Goal: Task Accomplishment & Management: Complete application form

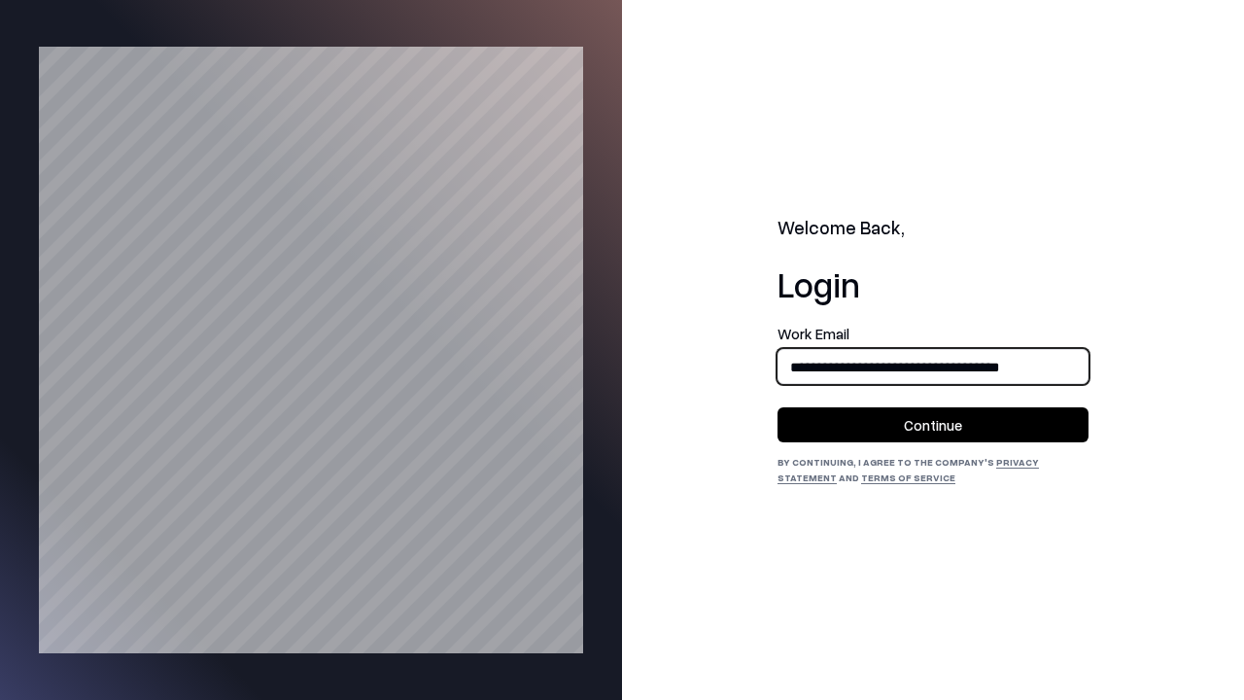
type input "**********"
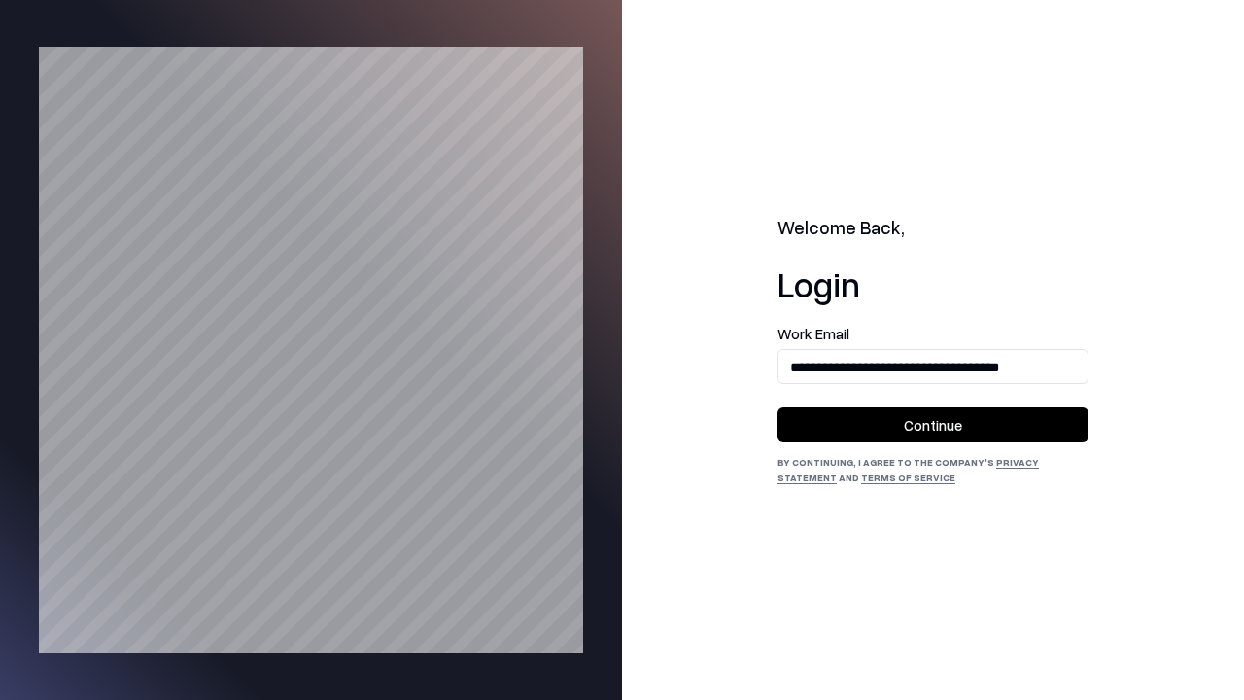
click at [933, 425] on button "Continue" at bounding box center [932, 424] width 311 height 35
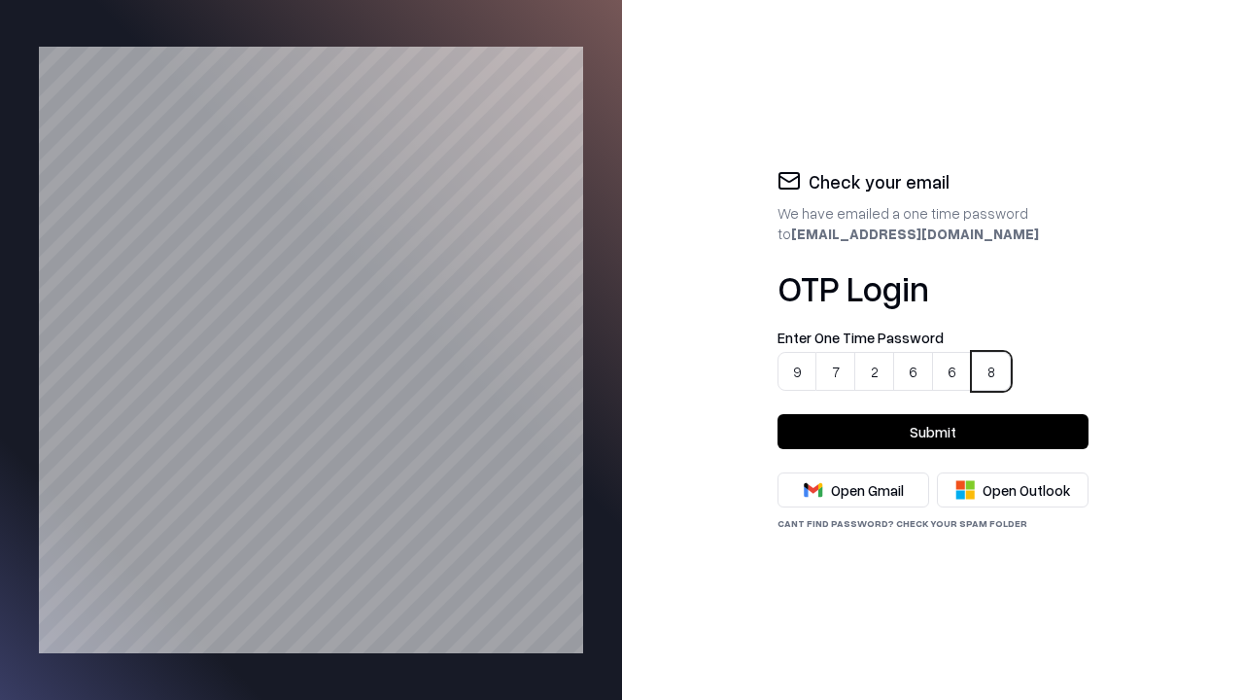
type input "******"
click at [933, 431] on button "Submit" at bounding box center [932, 431] width 311 height 35
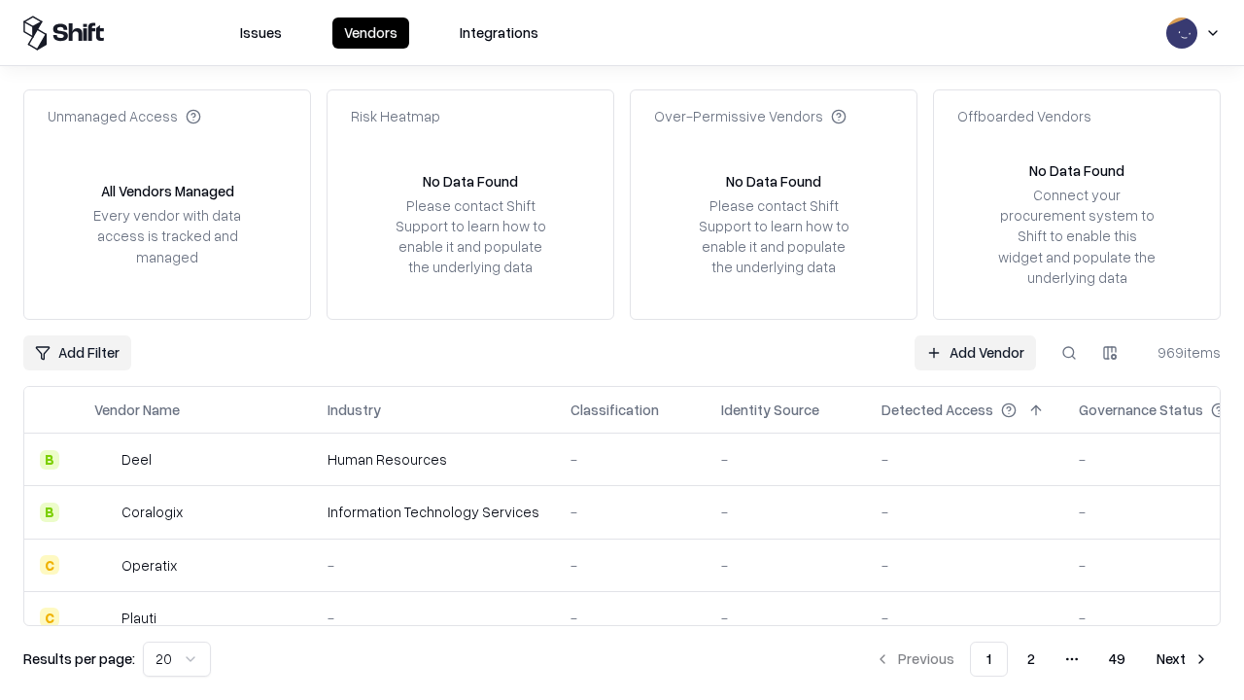
click at [976, 352] on link "Add Vendor" at bounding box center [974, 352] width 121 height 35
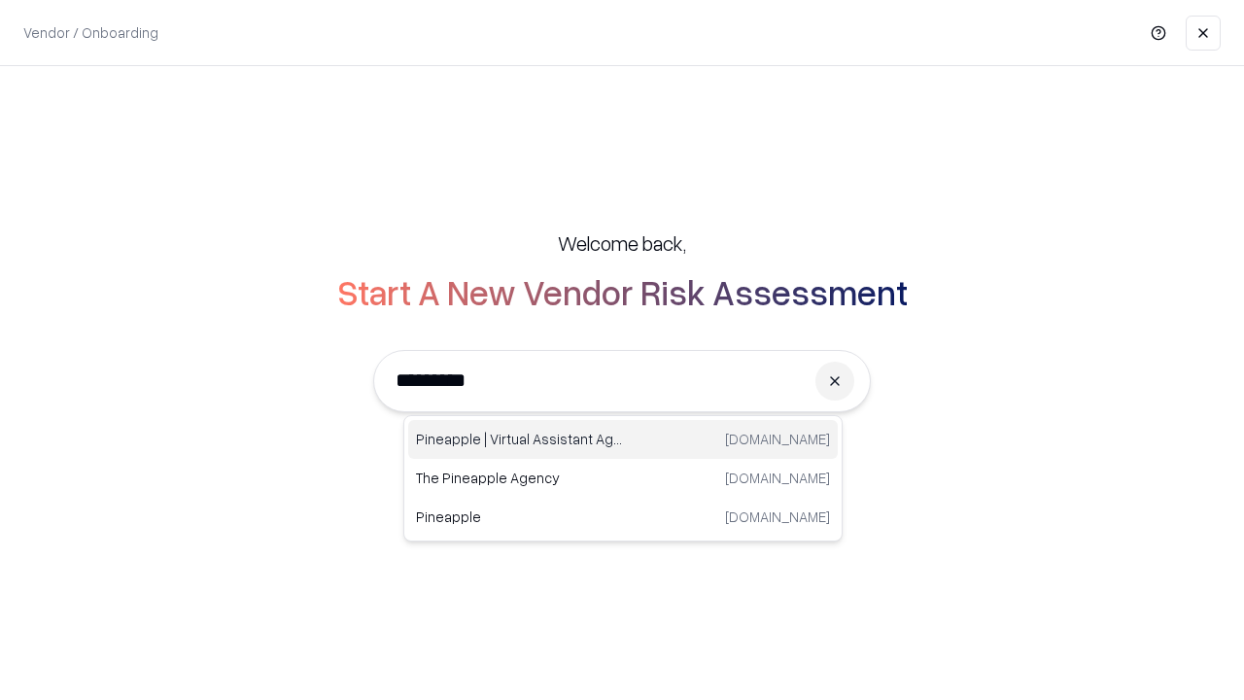
click at [623, 439] on div "Pineapple | Virtual Assistant Agency trypineapple.com" at bounding box center [622, 439] width 429 height 39
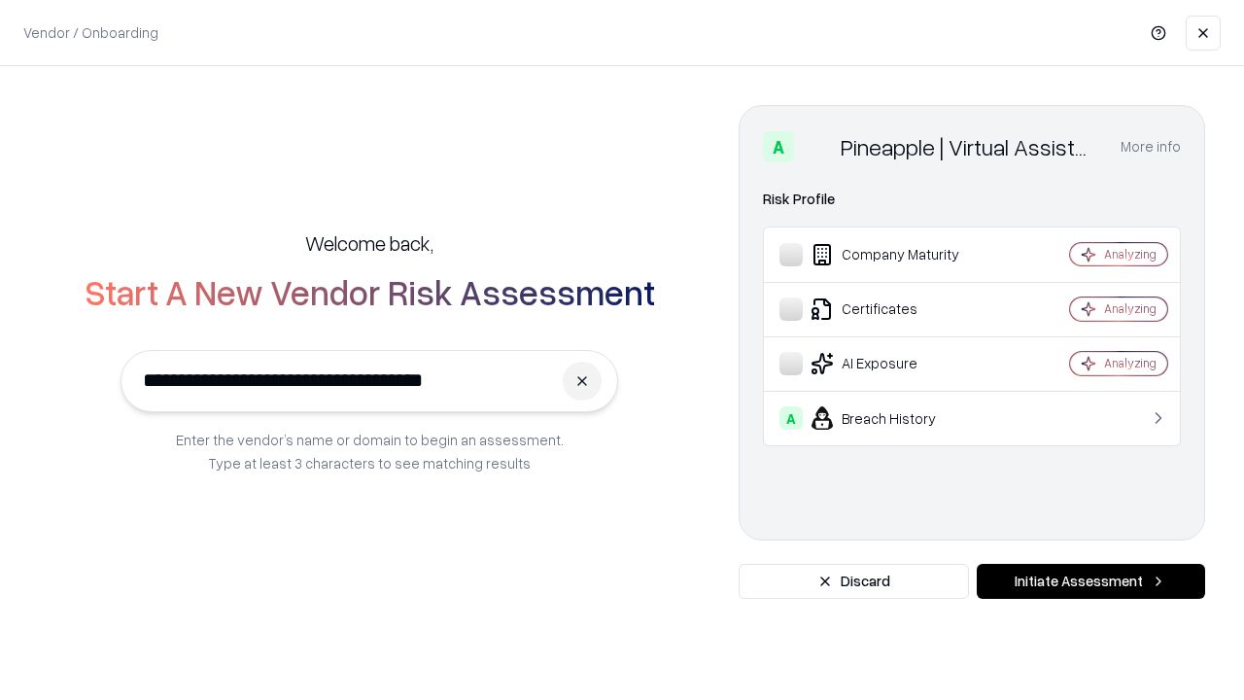
type input "**********"
click at [1090, 581] on button "Initiate Assessment" at bounding box center [1091, 581] width 228 height 35
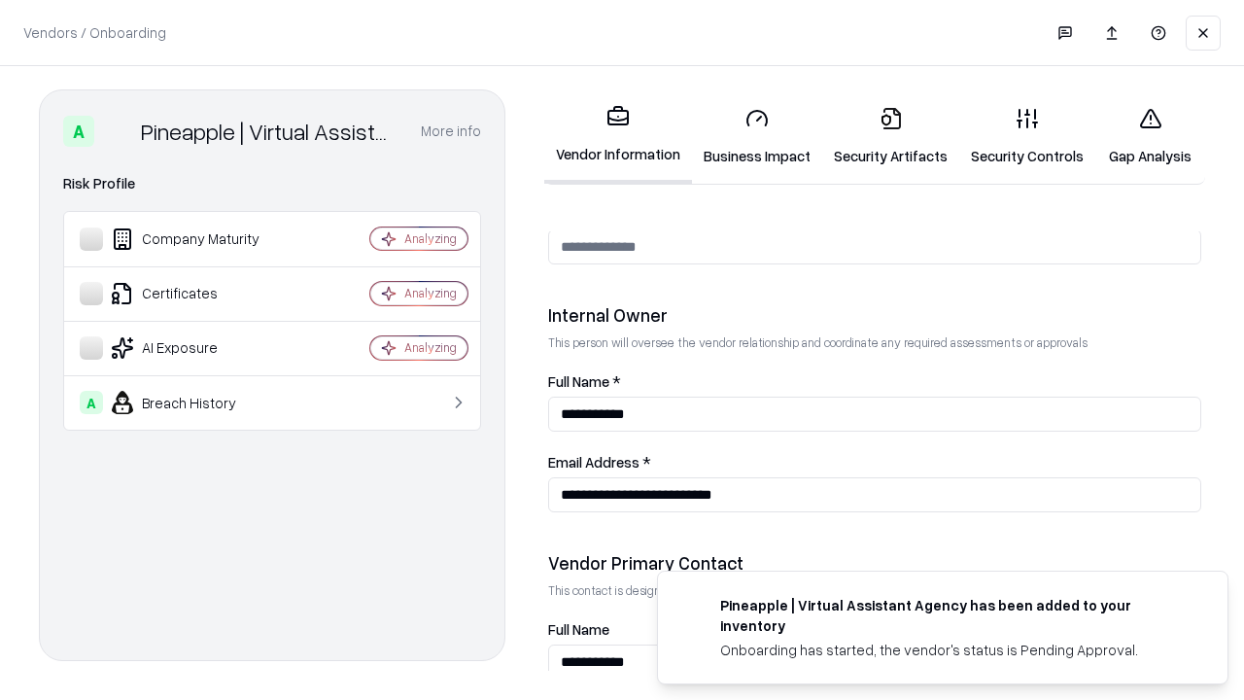
scroll to position [1007, 0]
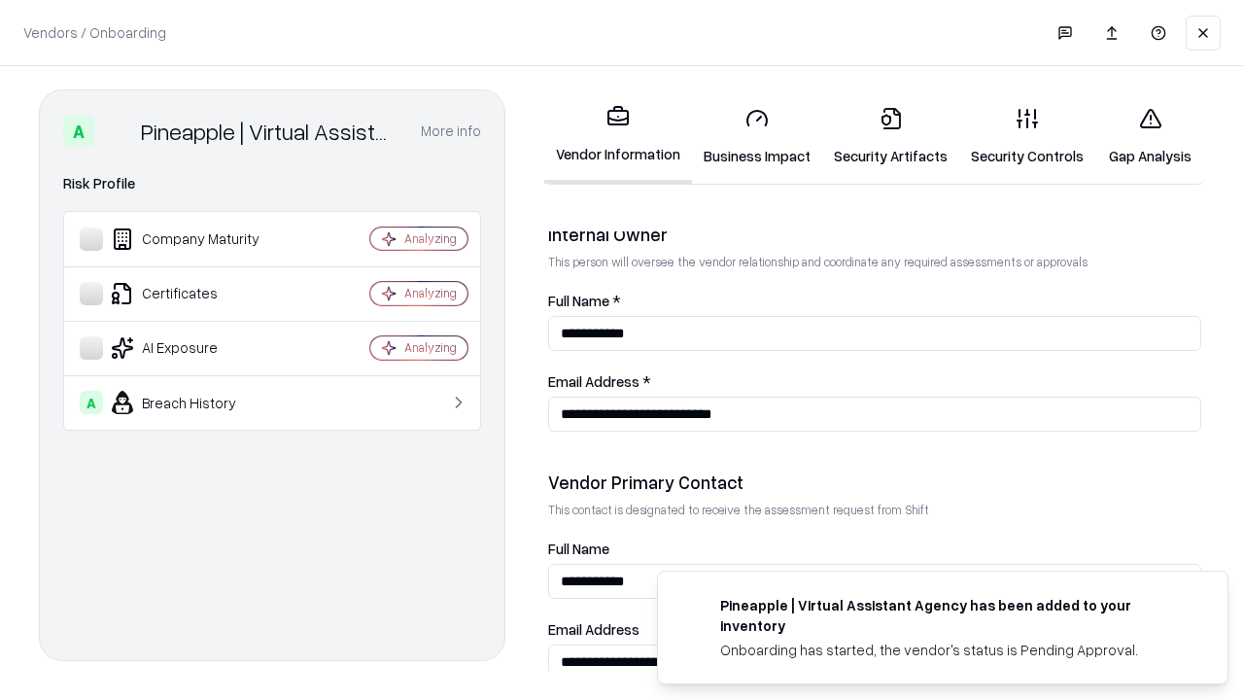
click at [750, 136] on link "Business Impact" at bounding box center [757, 136] width 130 height 90
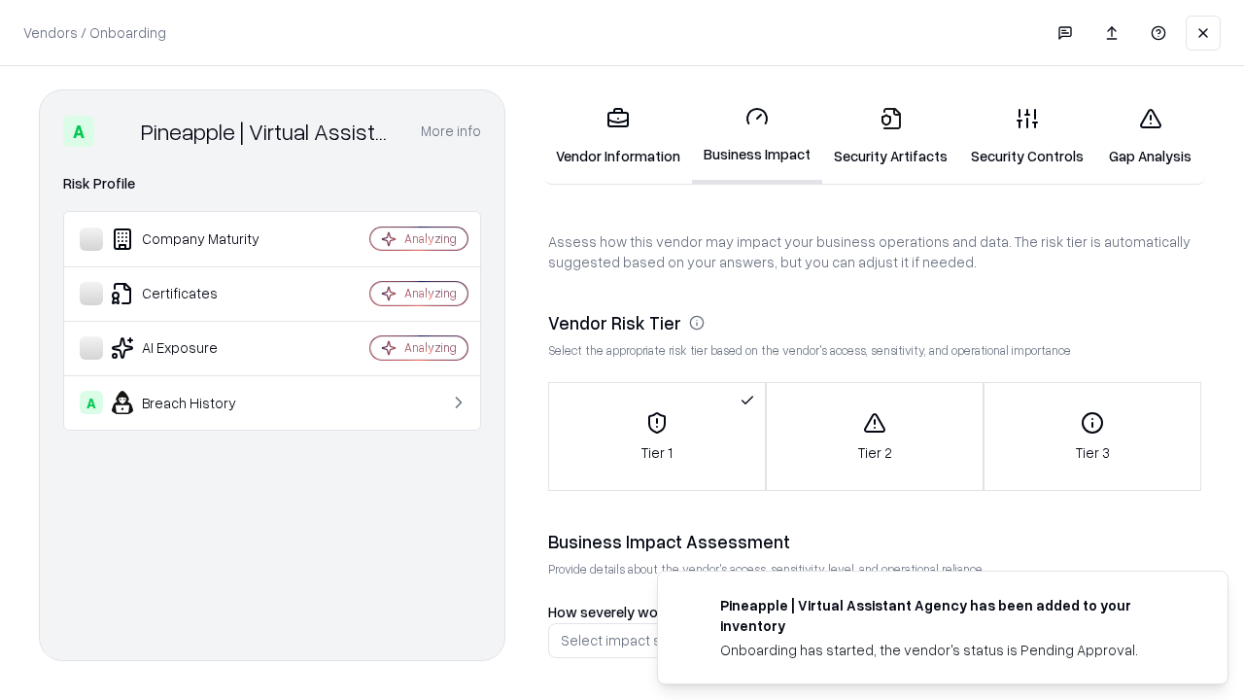
click at [879, 136] on link "Security Artifacts" at bounding box center [890, 136] width 137 height 90
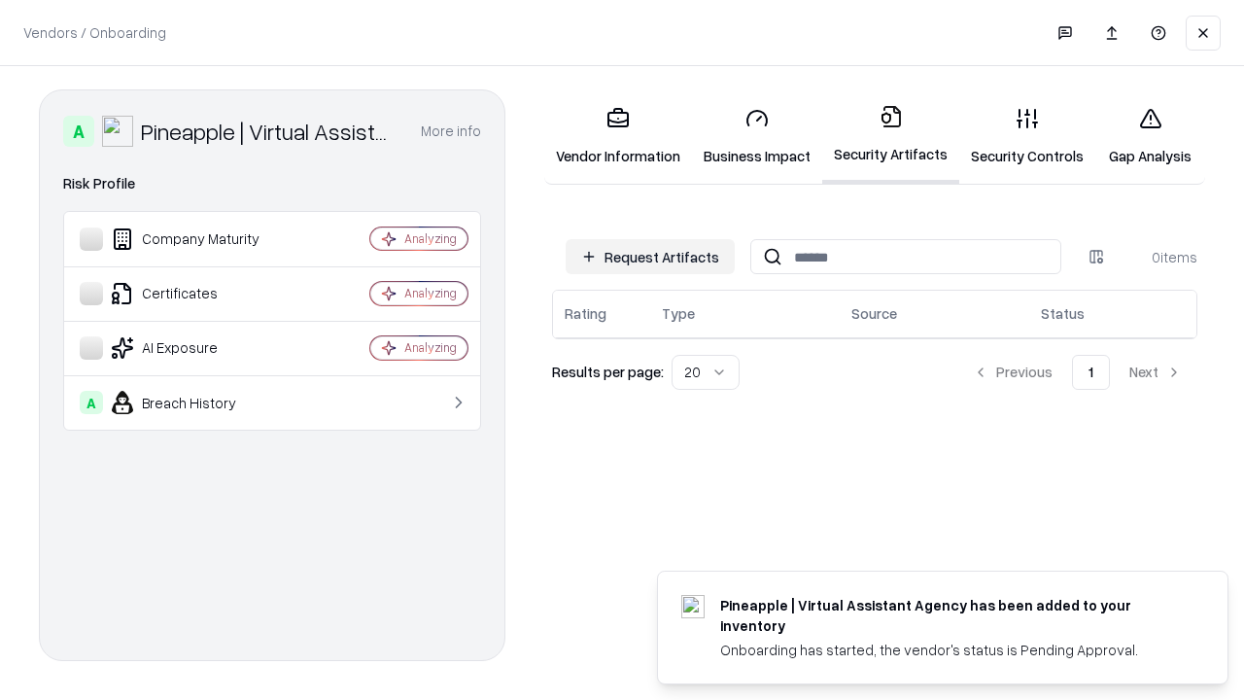
click at [653, 257] on button "Request Artifacts" at bounding box center [650, 256] width 169 height 35
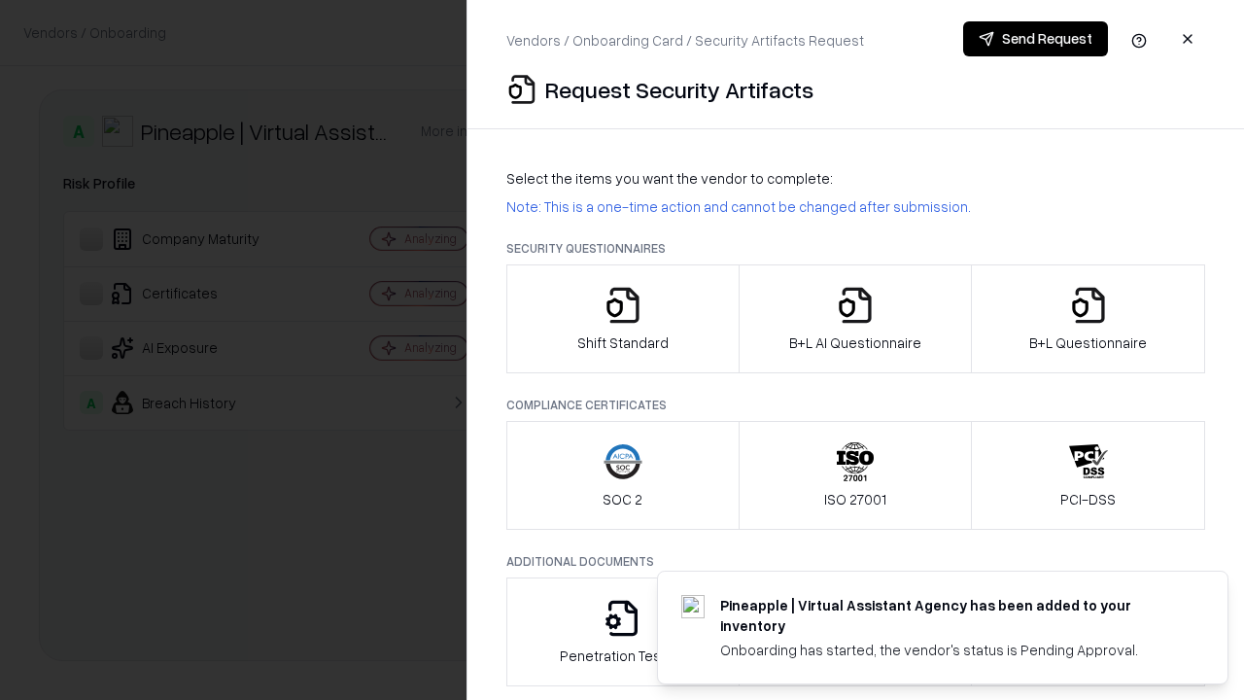
click at [622, 319] on icon "button" at bounding box center [622, 305] width 39 height 39
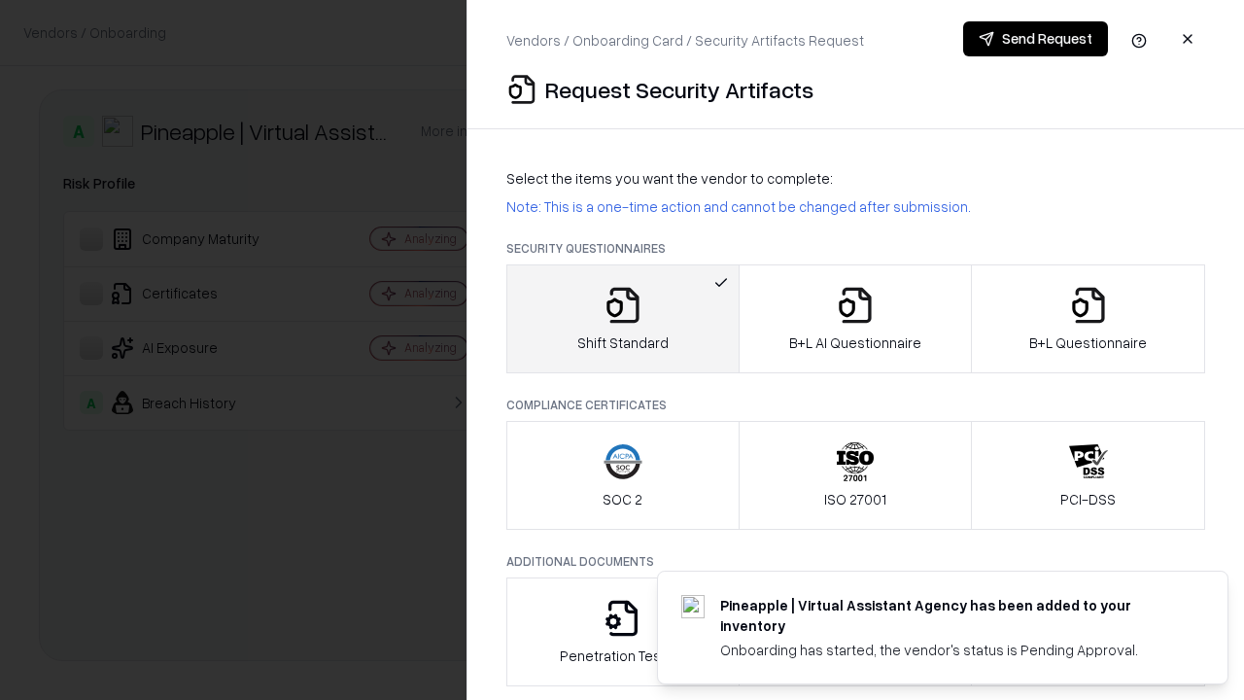
click at [1036, 39] on button "Send Request" at bounding box center [1035, 38] width 145 height 35
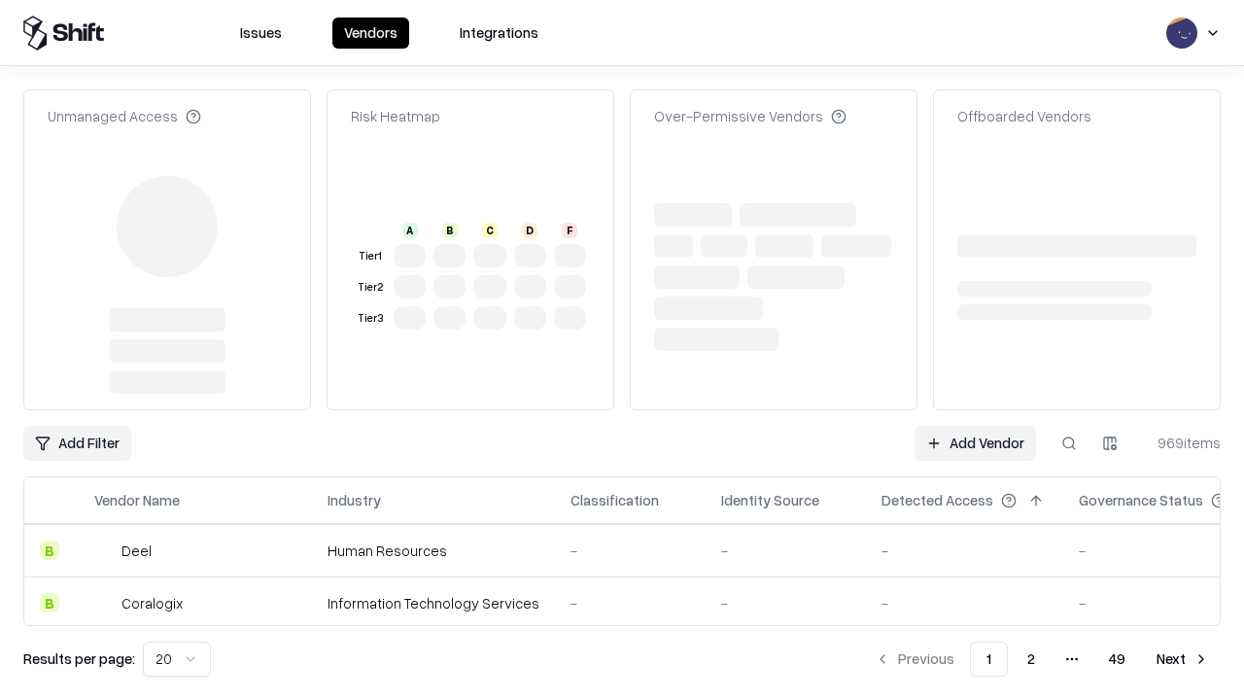
click at [976, 443] on link "Add Vendor" at bounding box center [974, 443] width 121 height 35
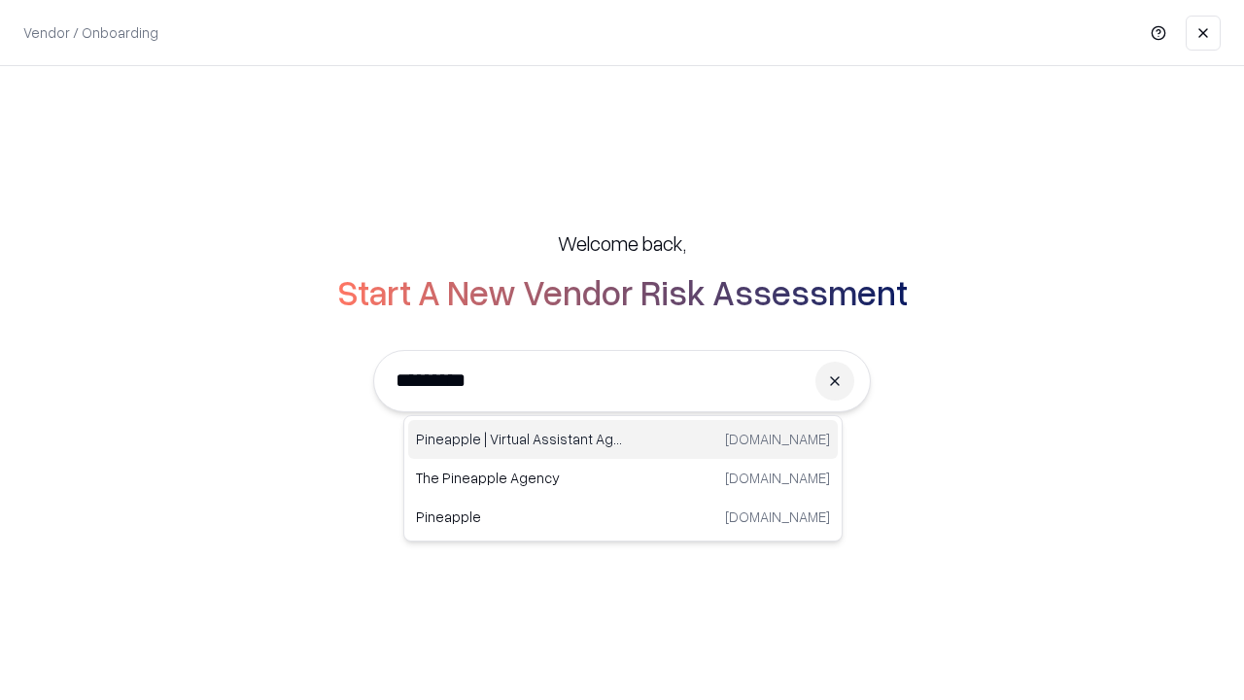
click at [623, 439] on div "Pineapple | Virtual Assistant Agency [DOMAIN_NAME]" at bounding box center [622, 439] width 429 height 39
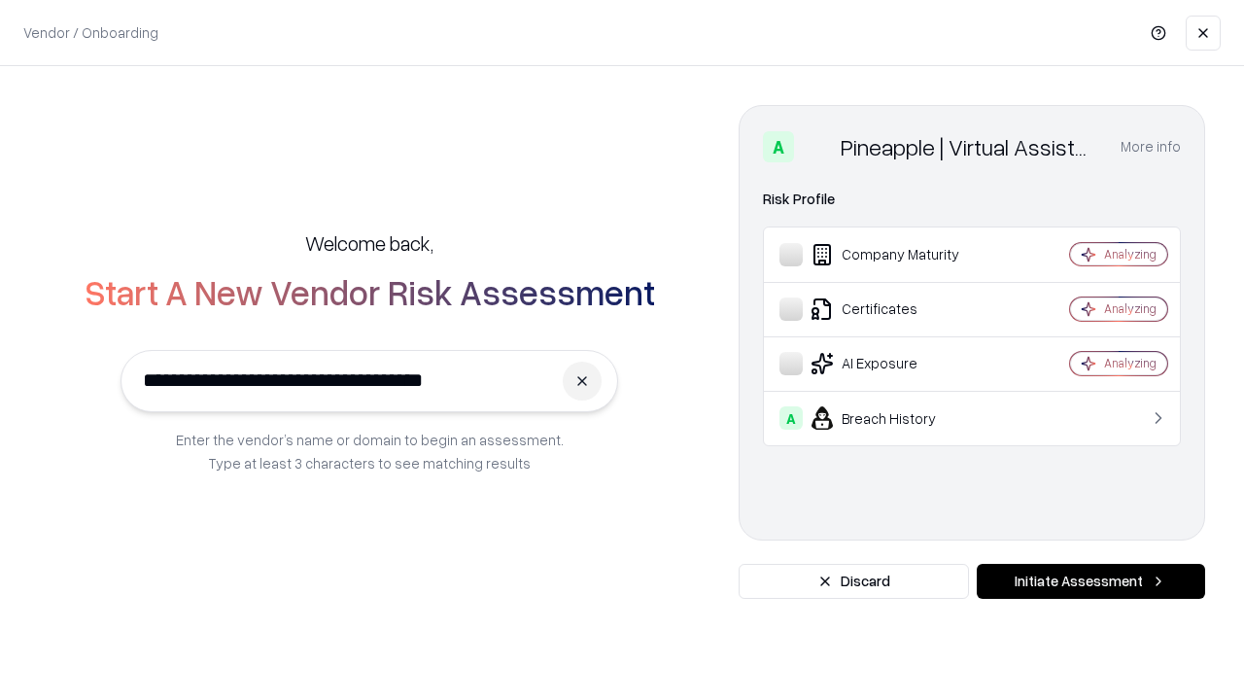
type input "**********"
click at [1090, 581] on button "Initiate Assessment" at bounding box center [1091, 581] width 228 height 35
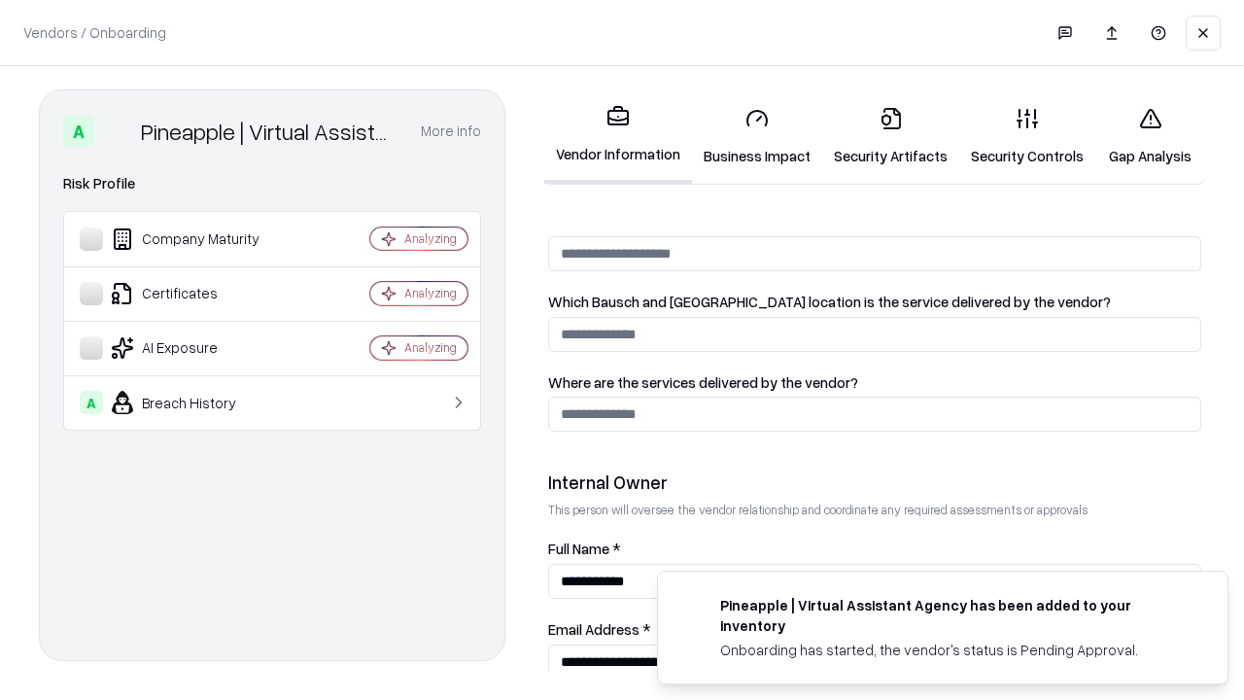
scroll to position [1007, 0]
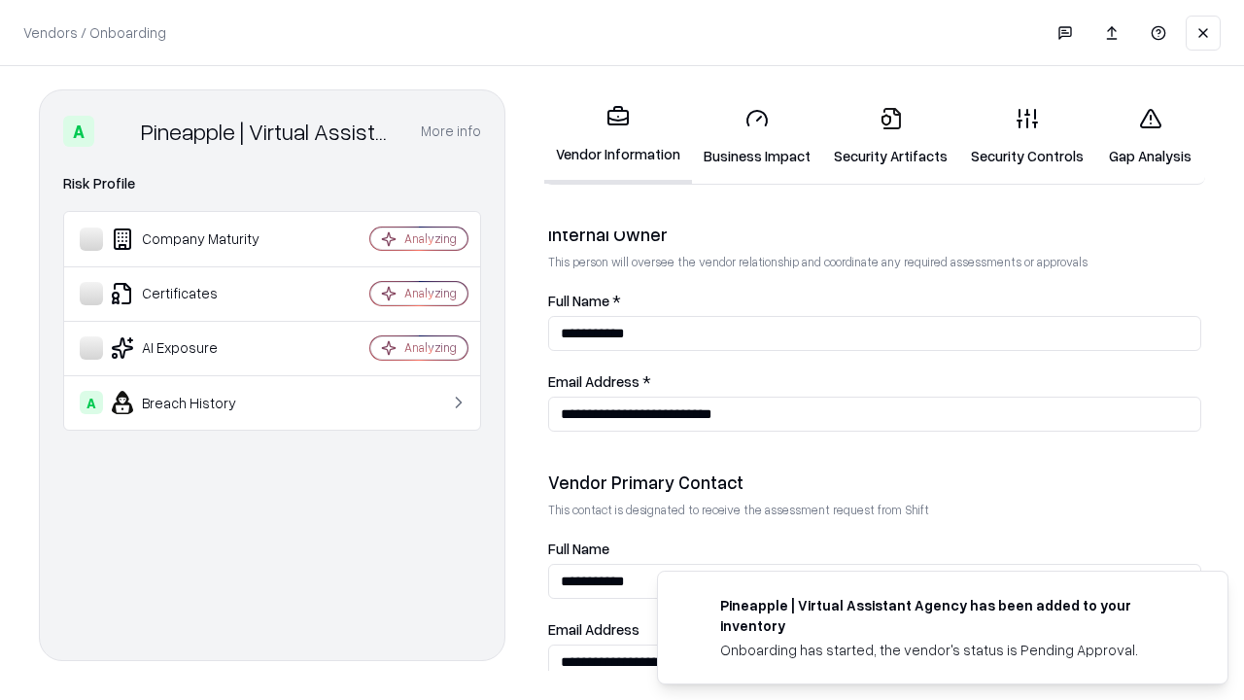
click at [1141, 136] on link "Gap Analysis" at bounding box center [1150, 136] width 110 height 90
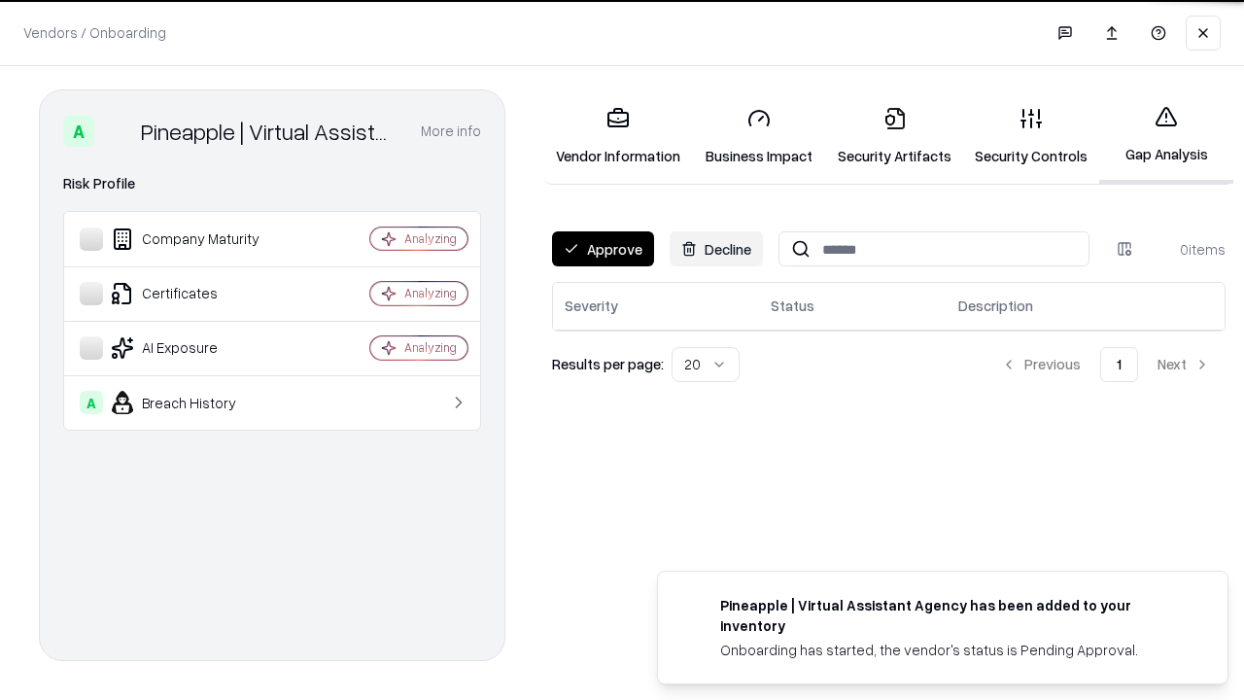
click at [601, 249] on button "Approve" at bounding box center [603, 248] width 102 height 35
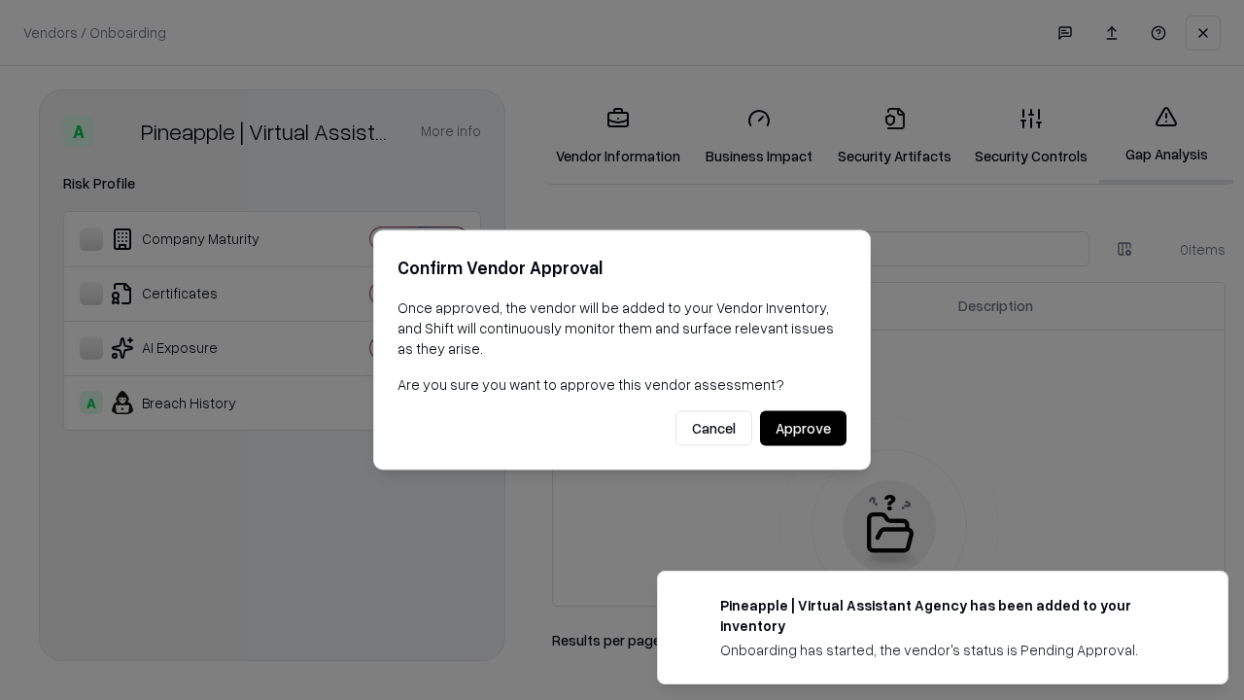
click at [804, 428] on button "Approve" at bounding box center [803, 428] width 86 height 35
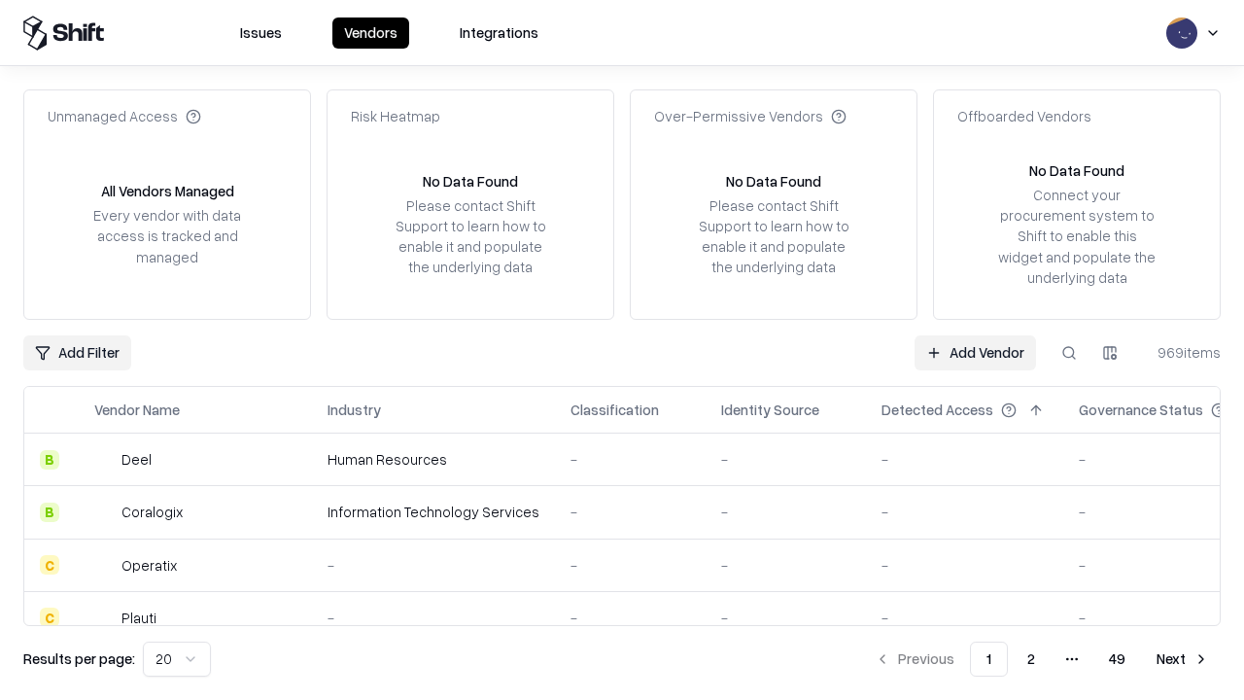
click at [976, 352] on link "Add Vendor" at bounding box center [974, 352] width 121 height 35
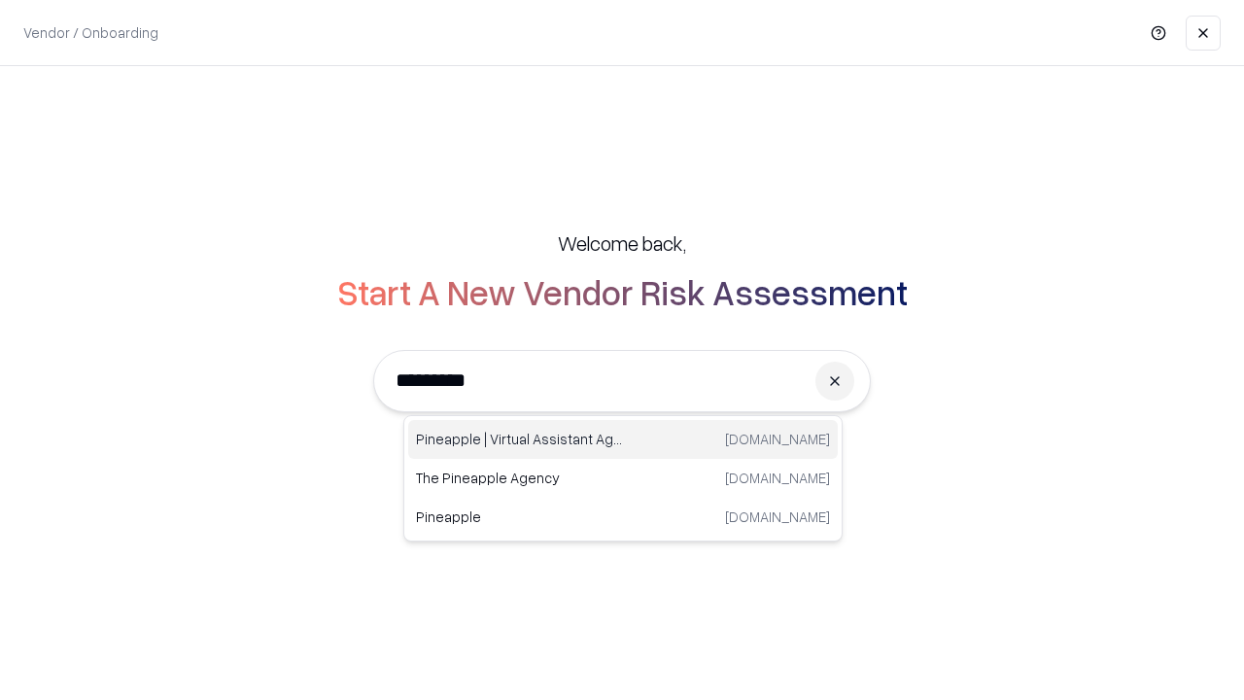
click at [623, 439] on div "Pineapple | Virtual Assistant Agency [DOMAIN_NAME]" at bounding box center [622, 439] width 429 height 39
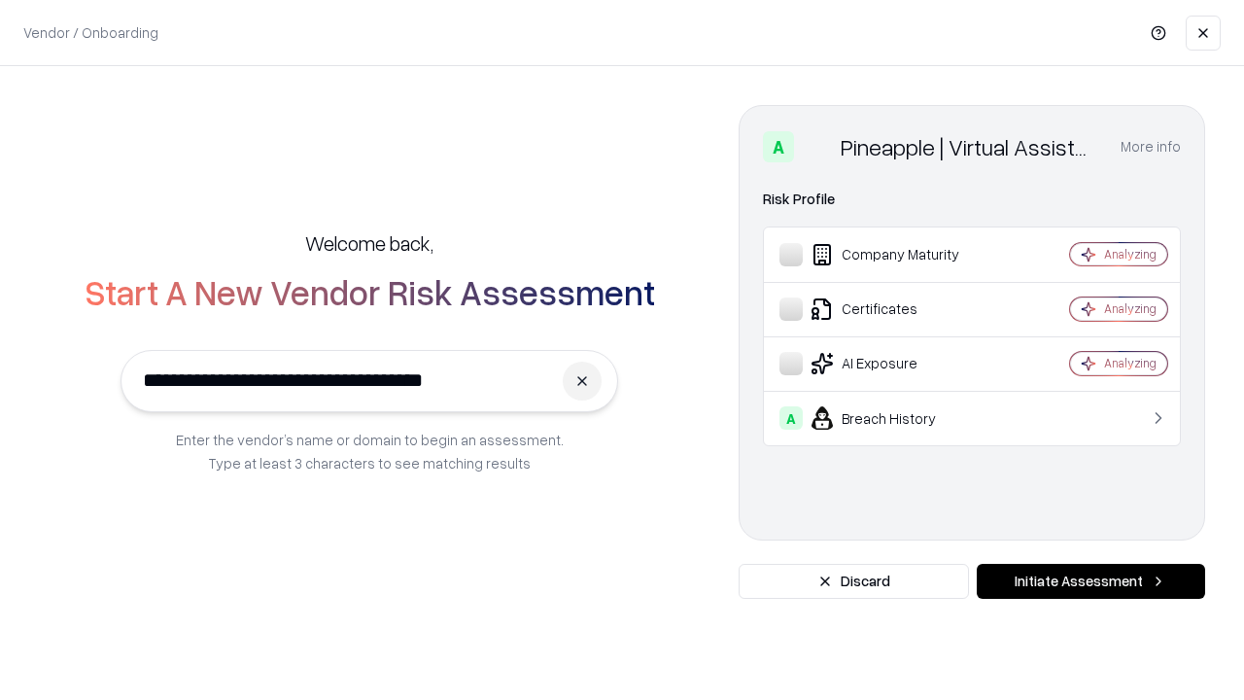
type input "**********"
click at [1090, 581] on button "Initiate Assessment" at bounding box center [1091, 581] width 228 height 35
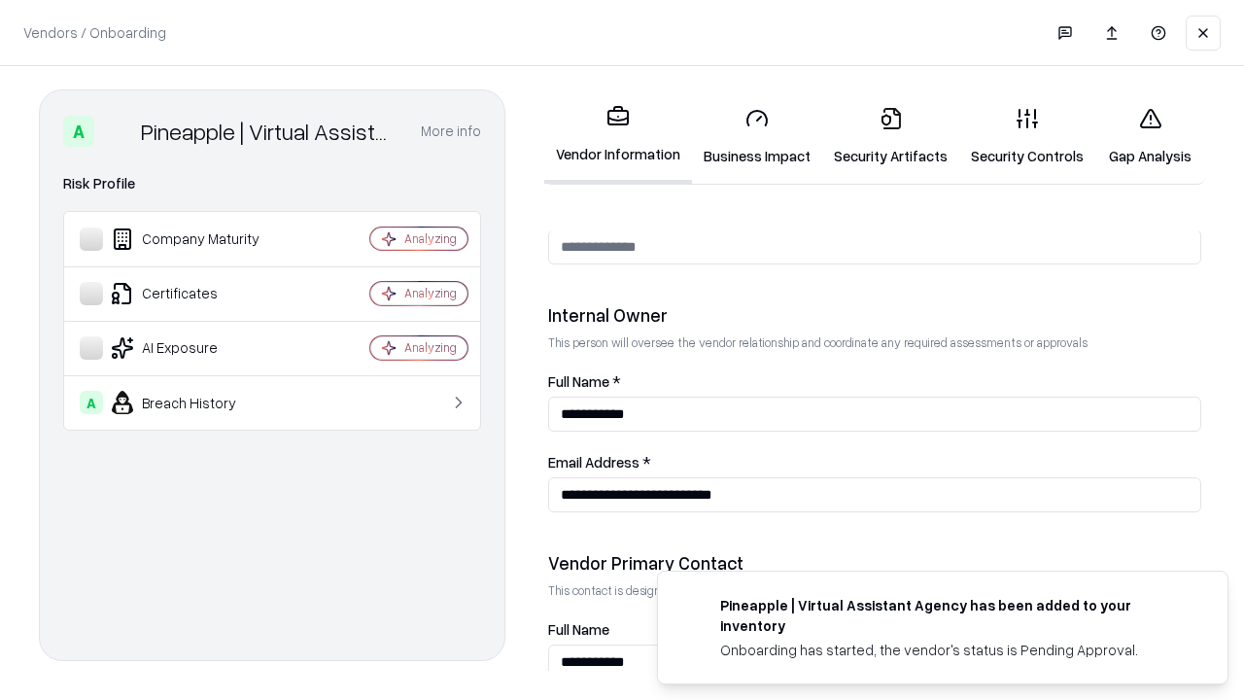
scroll to position [1007, 0]
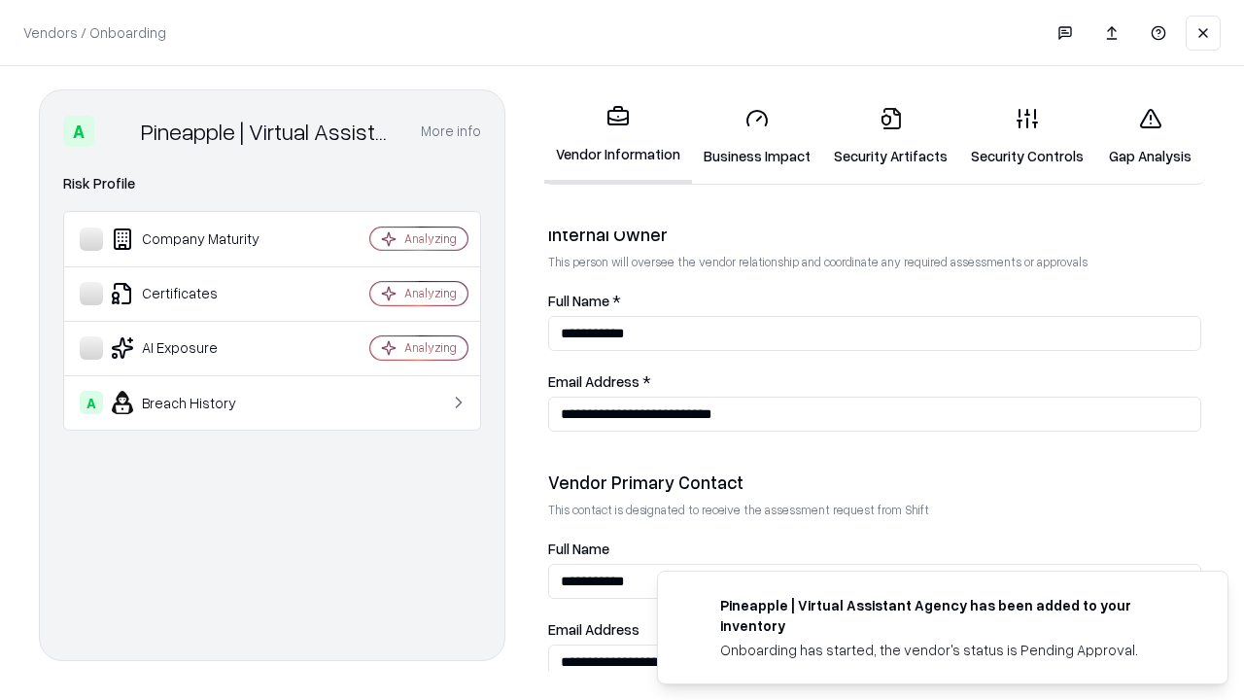
click at [750, 136] on link "Business Impact" at bounding box center [757, 136] width 130 height 90
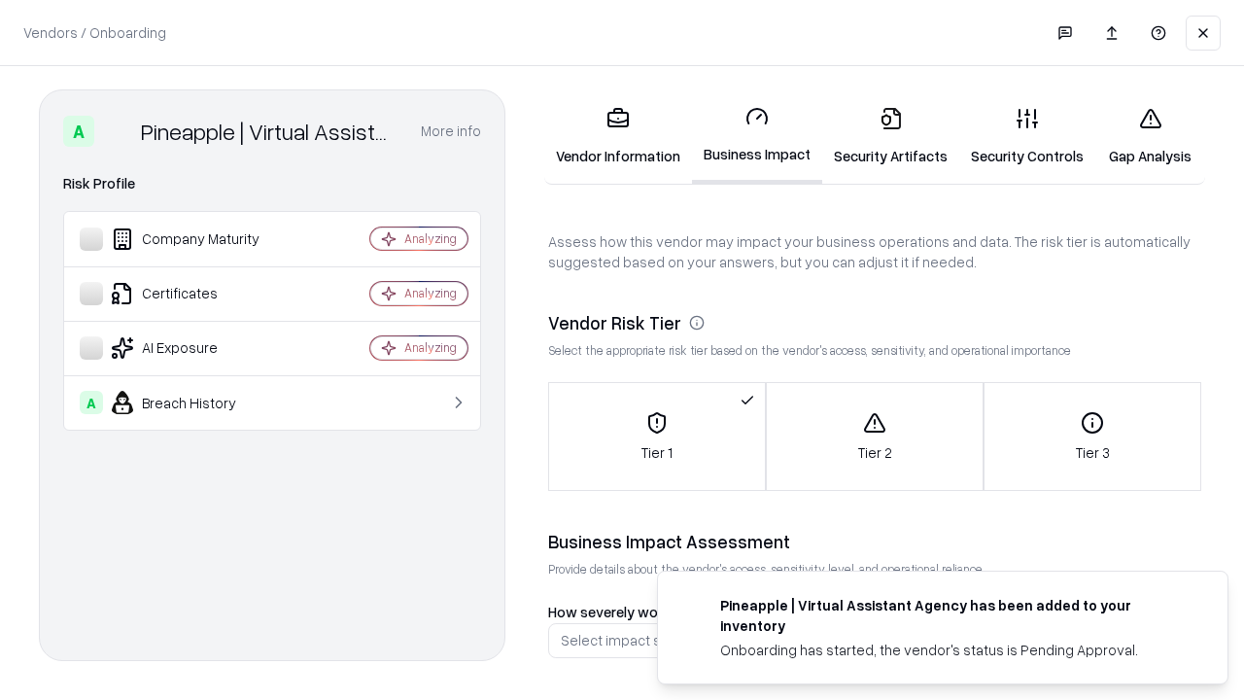
click at [879, 136] on link "Security Artifacts" at bounding box center [890, 136] width 137 height 90
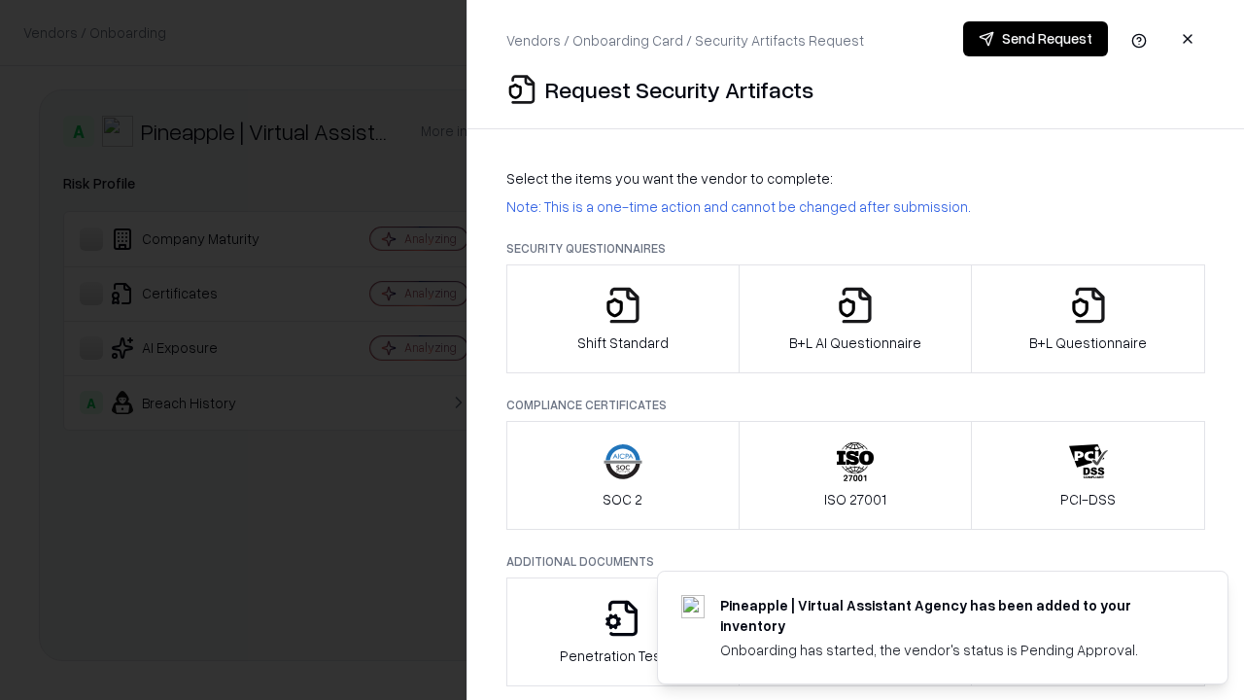
click at [622, 319] on icon "button" at bounding box center [622, 305] width 39 height 39
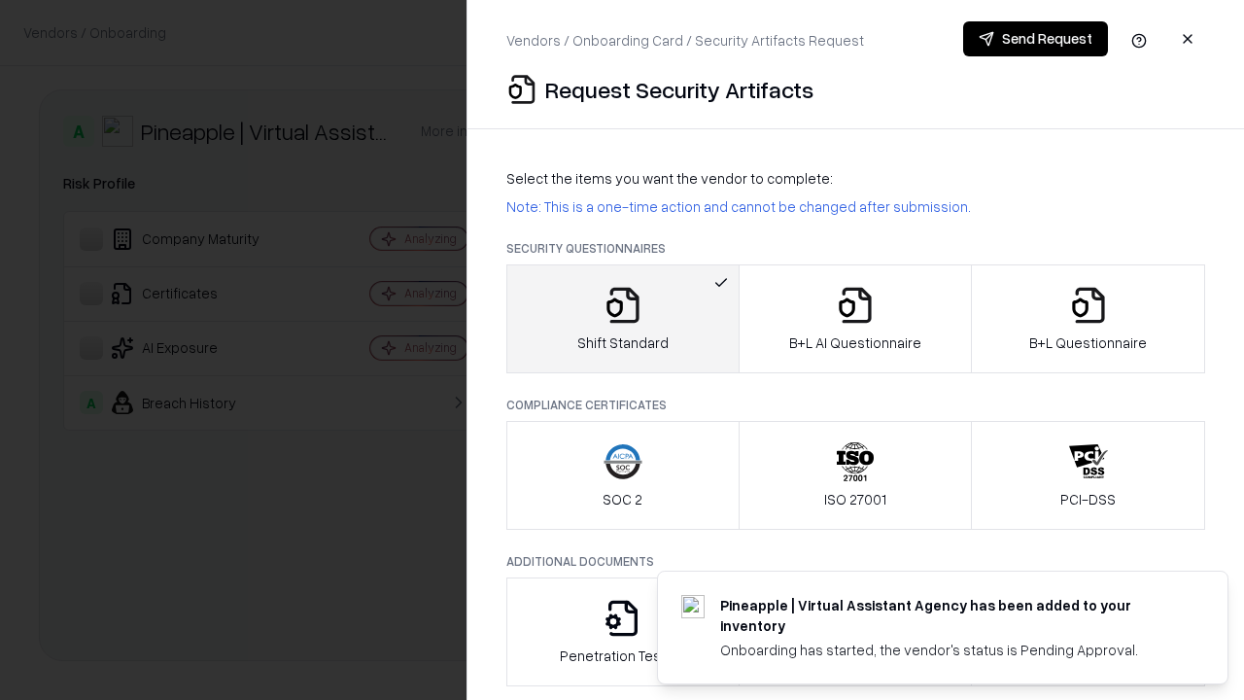
click at [1036, 39] on button "Send Request" at bounding box center [1035, 38] width 145 height 35
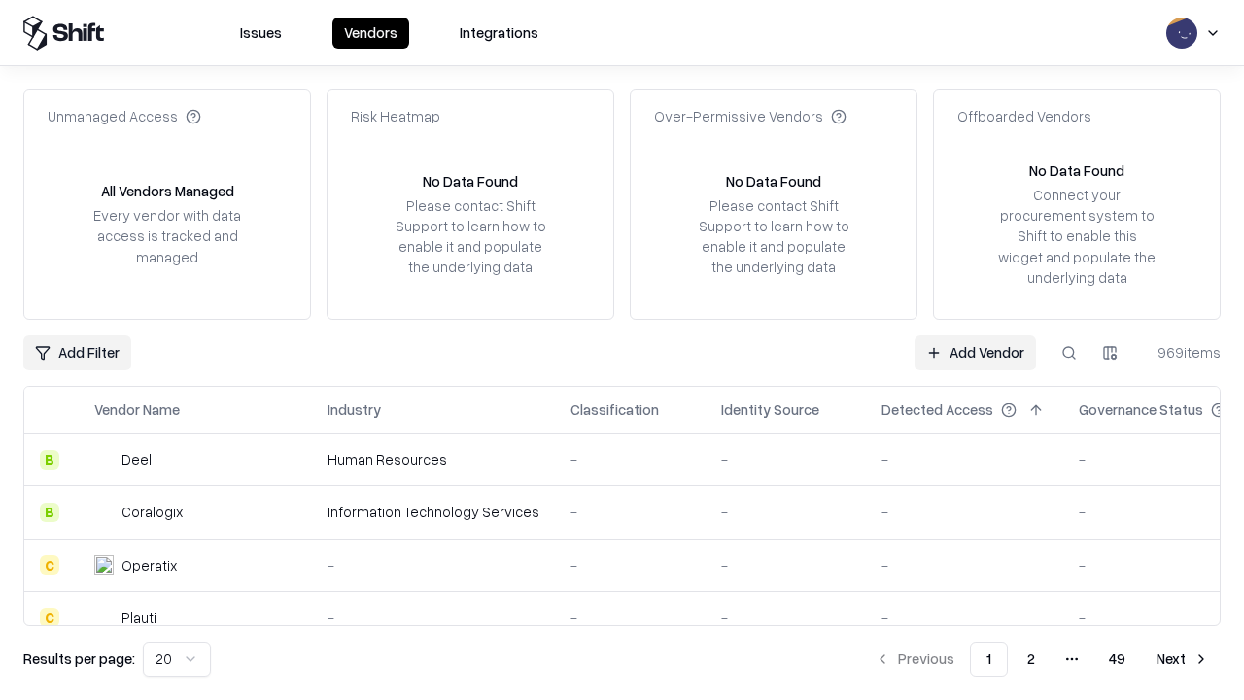
click at [1069, 352] on button at bounding box center [1068, 352] width 35 height 35
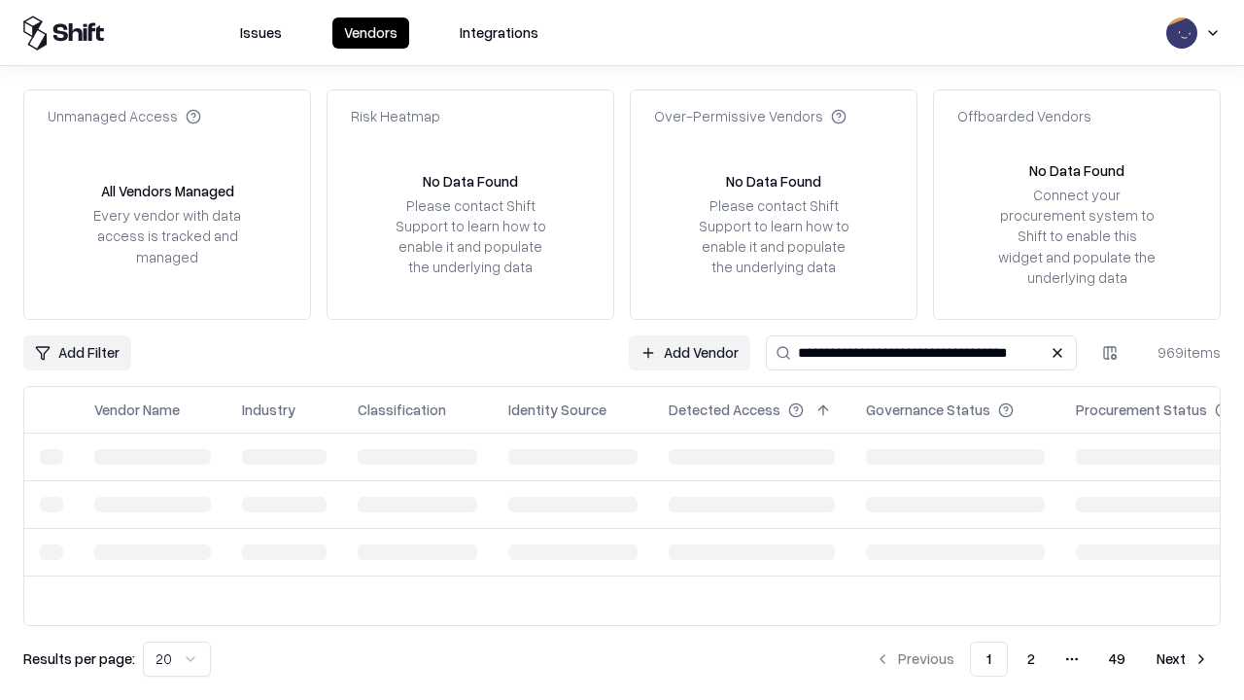
type input "**********"
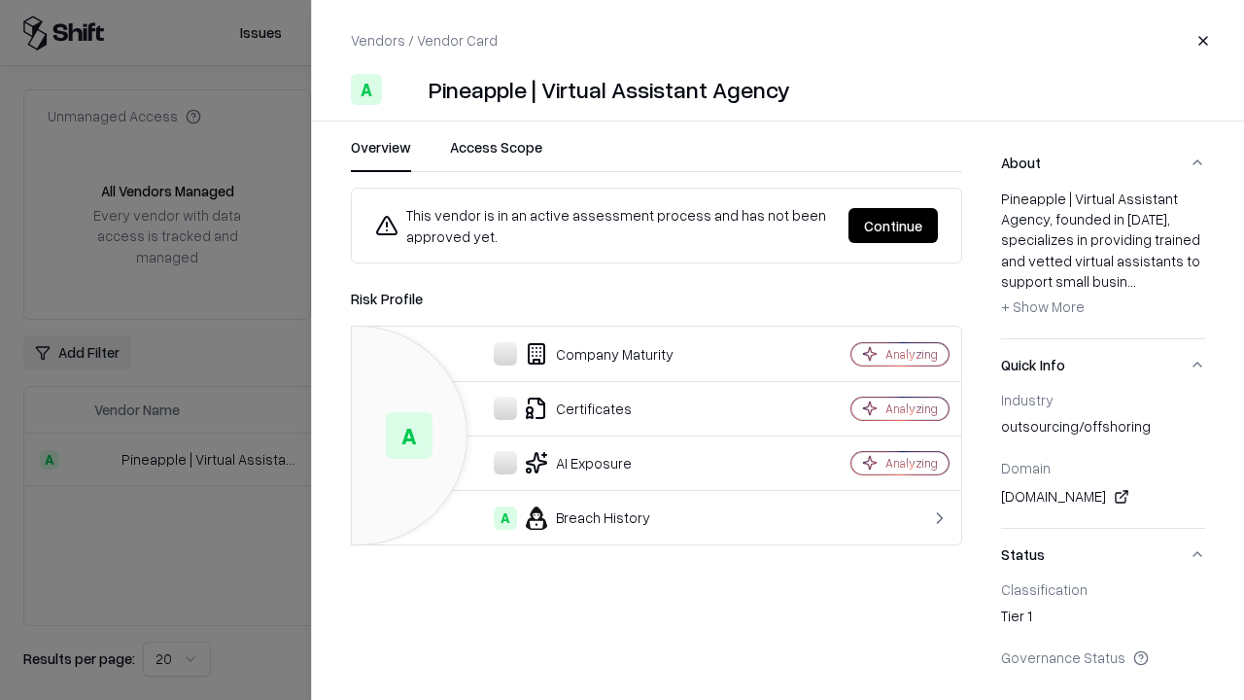
click at [894, 225] on button "Continue" at bounding box center [892, 225] width 89 height 35
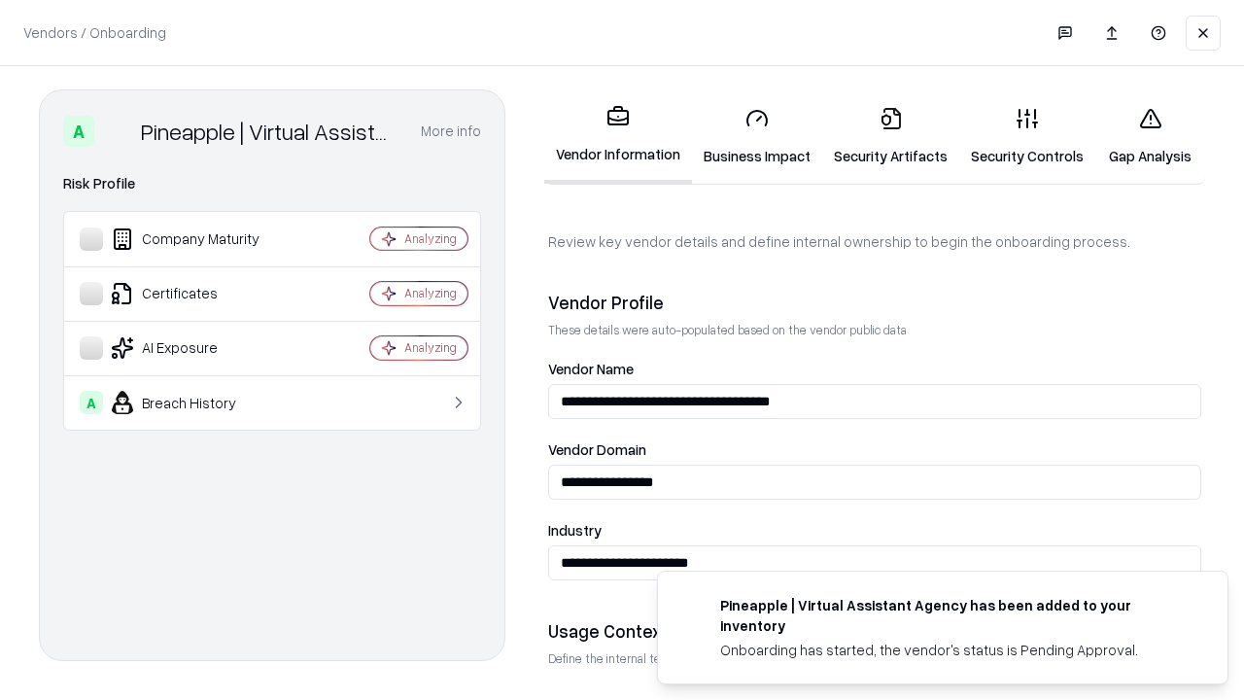
click at [879, 136] on link "Security Artifacts" at bounding box center [890, 136] width 137 height 90
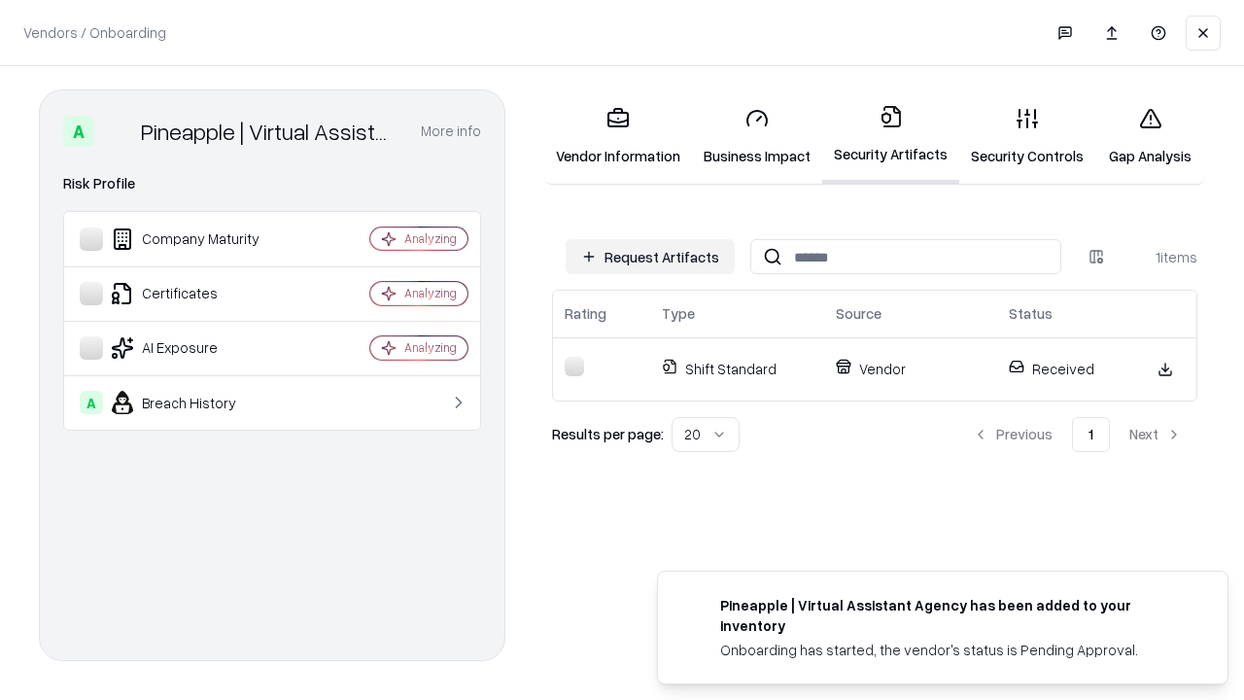
click at [1141, 136] on link "Gap Analysis" at bounding box center [1150, 136] width 110 height 90
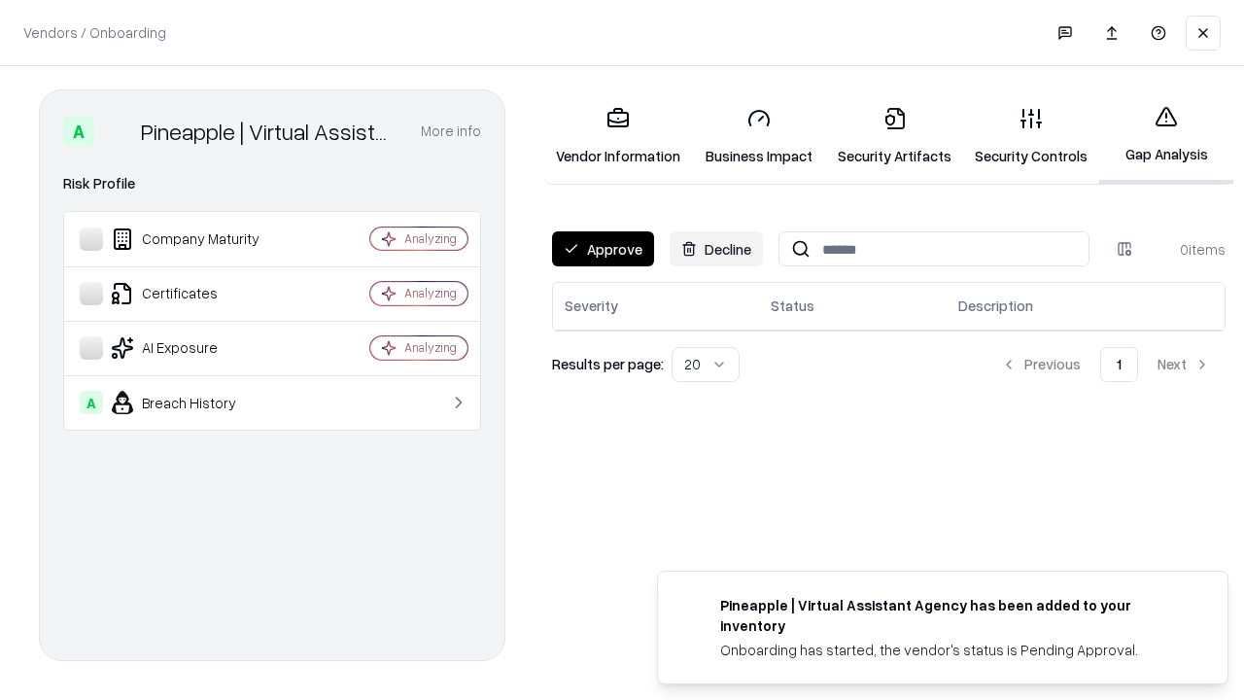
click at [601, 249] on button "Approve" at bounding box center [603, 248] width 102 height 35
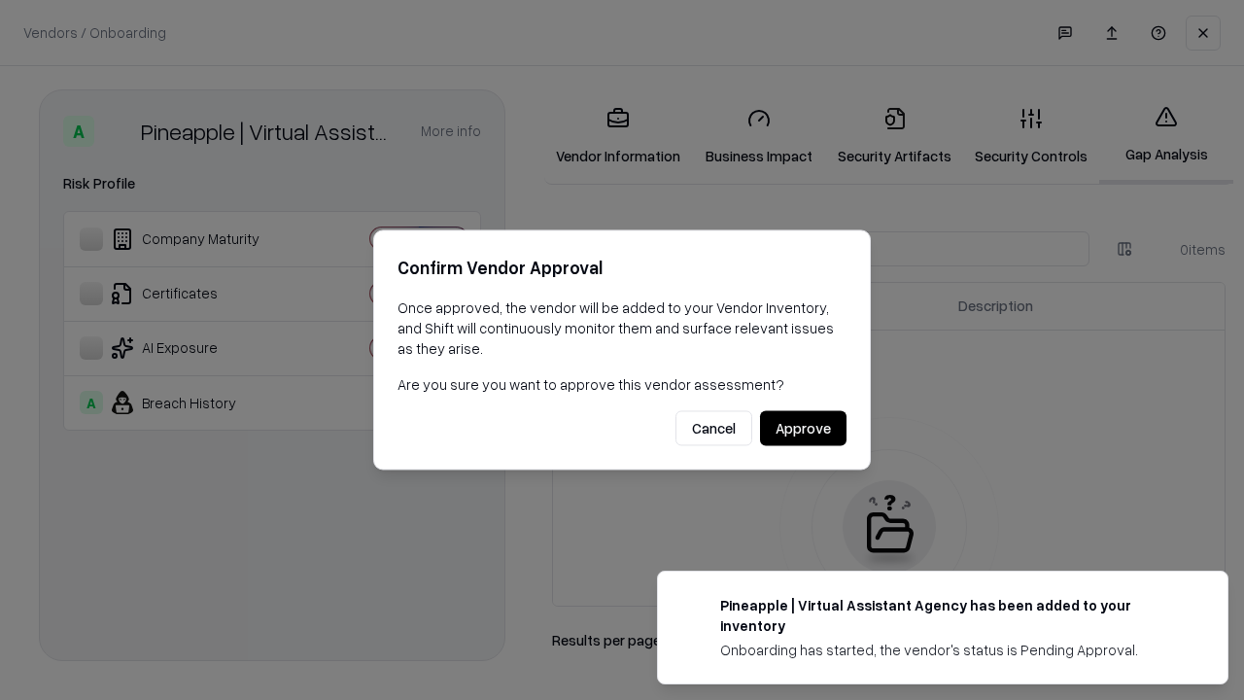
click at [804, 428] on button "Approve" at bounding box center [803, 428] width 86 height 35
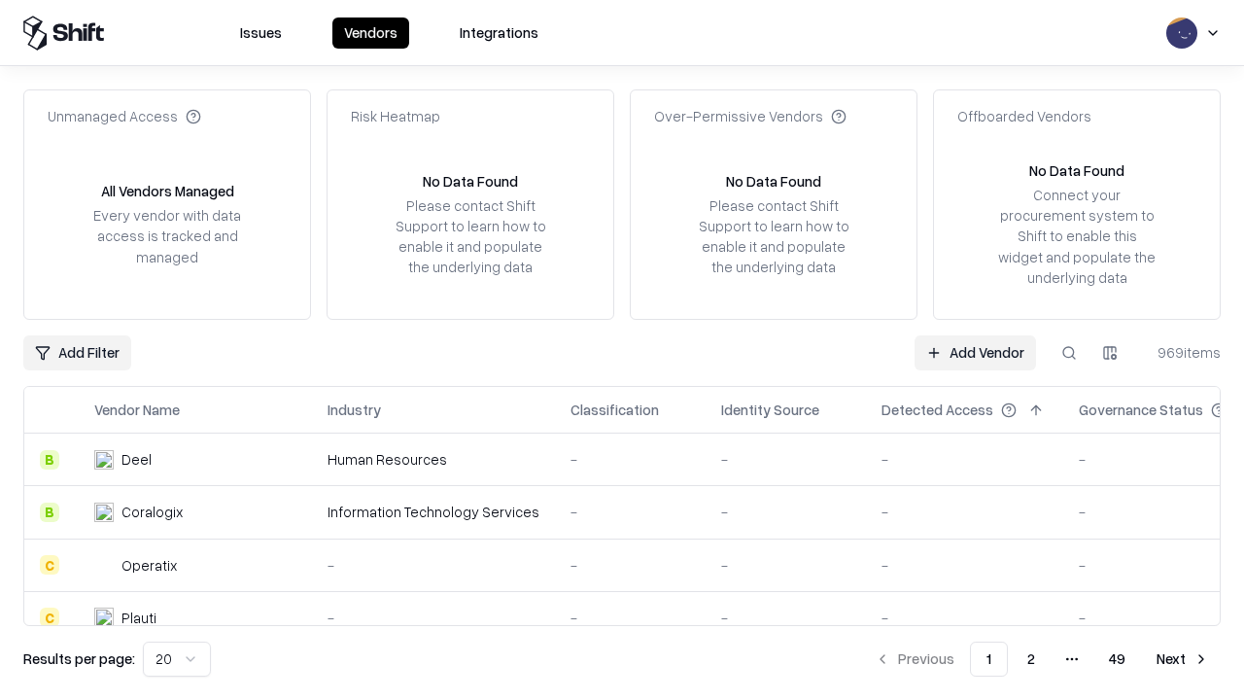
type input "**********"
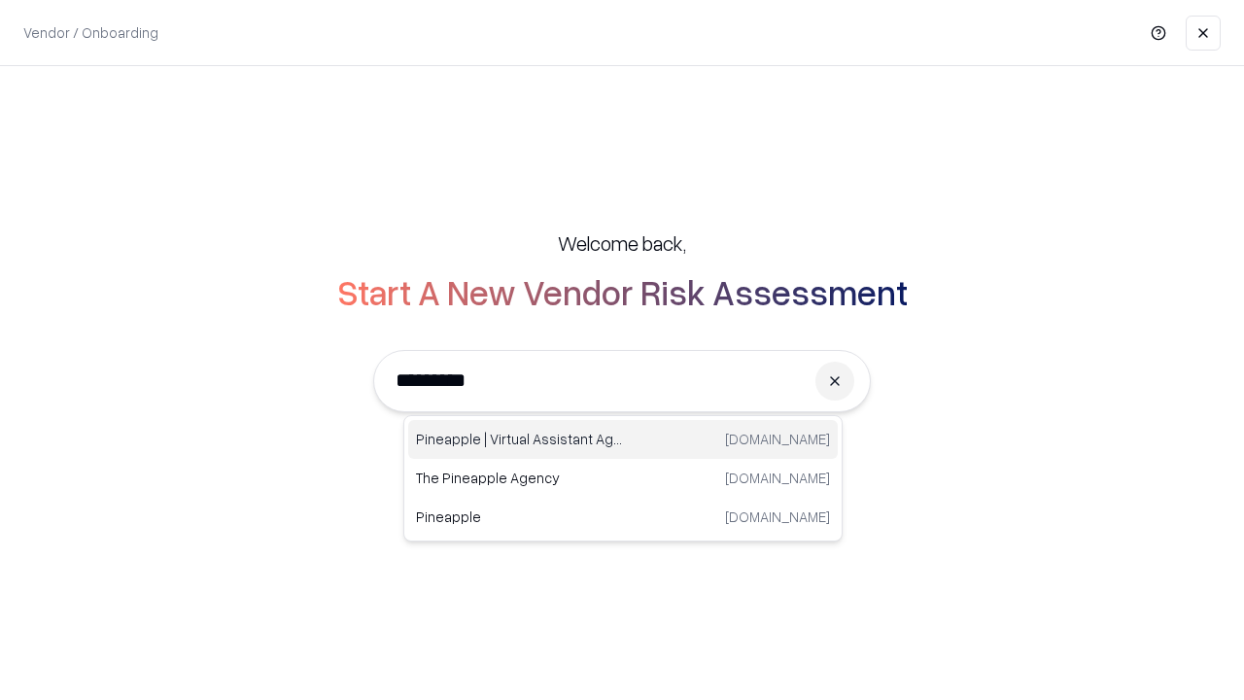
click at [623, 439] on div "Pineapple | Virtual Assistant Agency [DOMAIN_NAME]" at bounding box center [622, 439] width 429 height 39
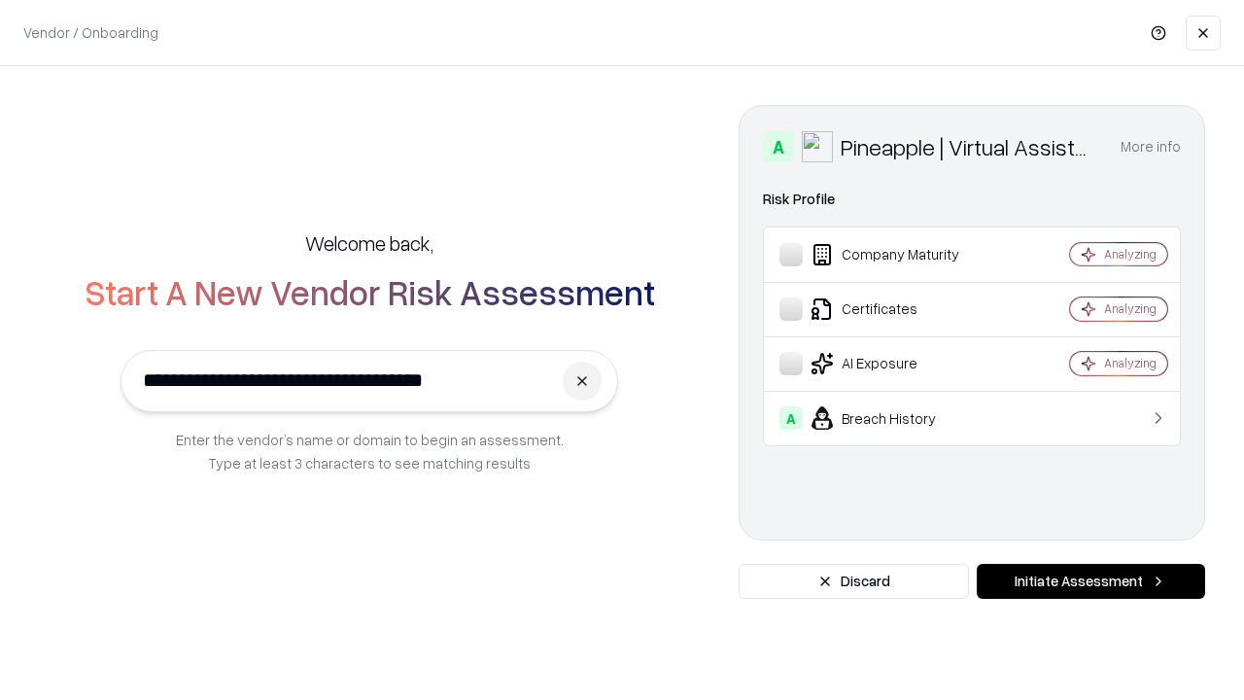
type input "**********"
click at [1090, 581] on button "Initiate Assessment" at bounding box center [1091, 581] width 228 height 35
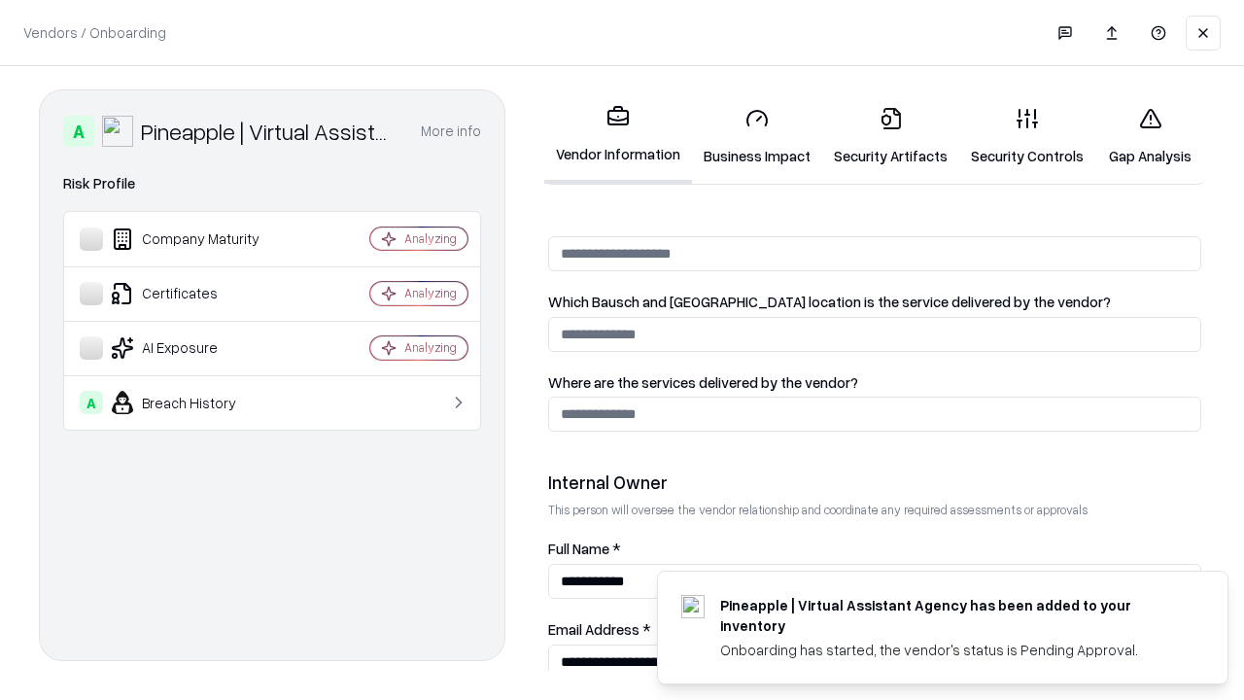
scroll to position [1007, 0]
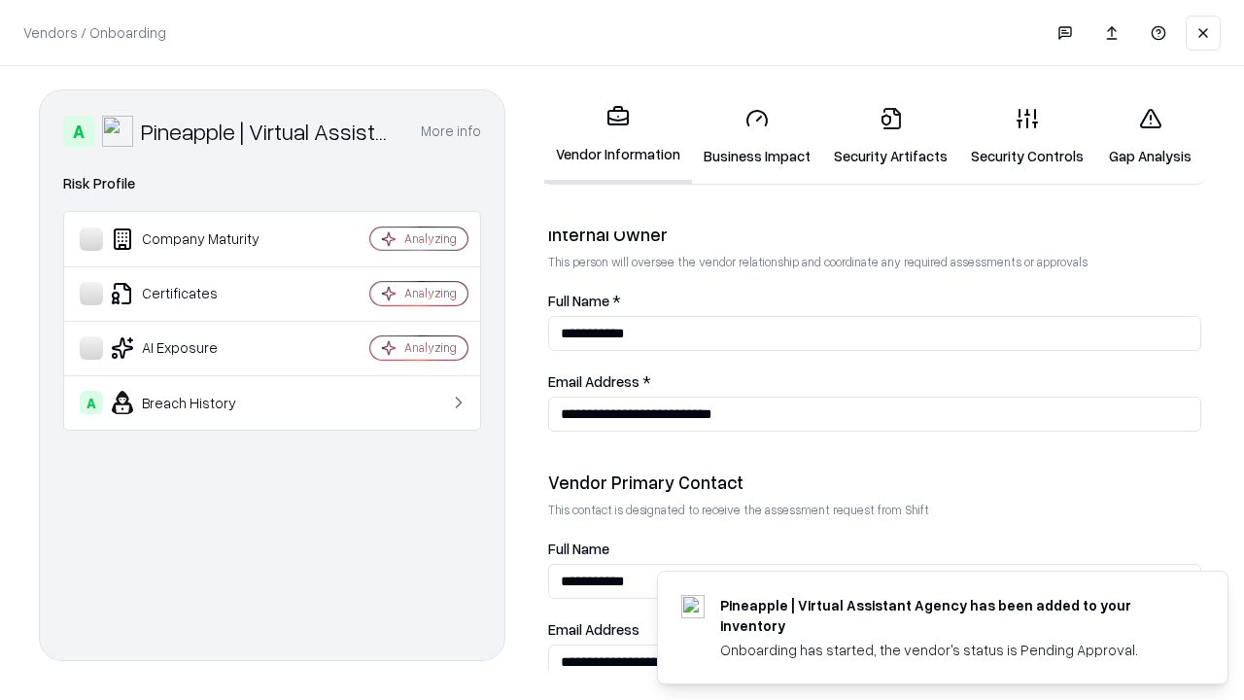
click at [1141, 136] on link "Gap Analysis" at bounding box center [1150, 136] width 110 height 90
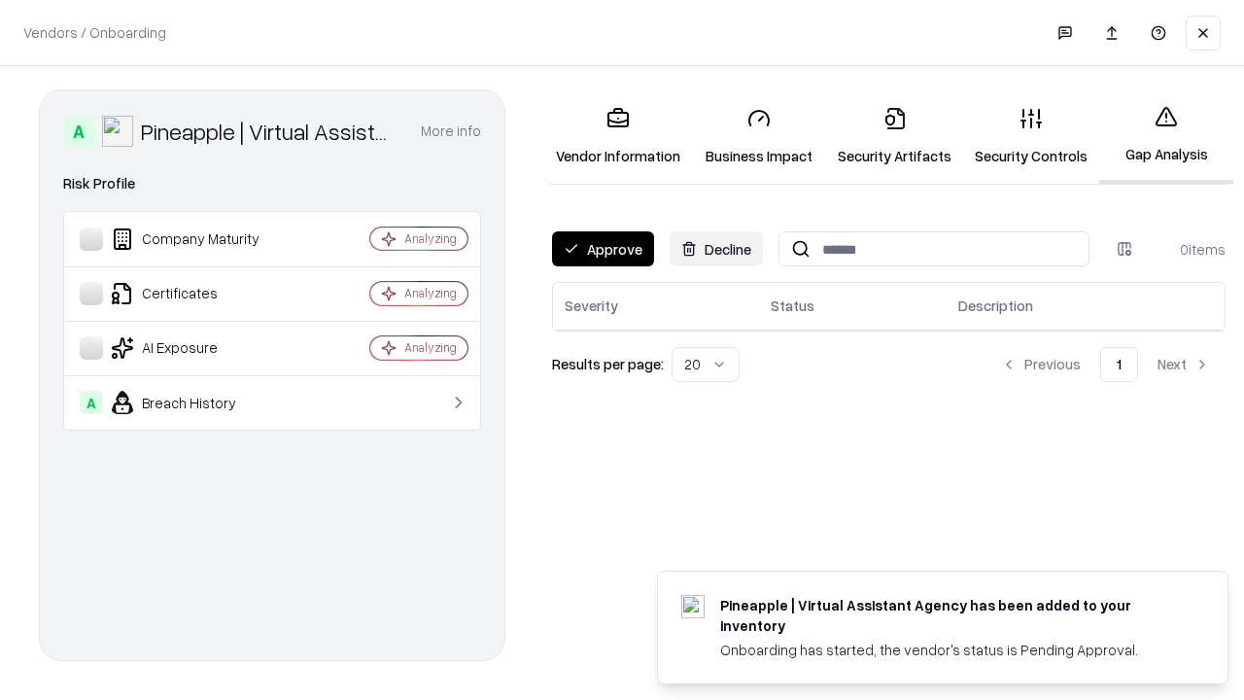
click at [601, 249] on button "Approve" at bounding box center [603, 248] width 102 height 35
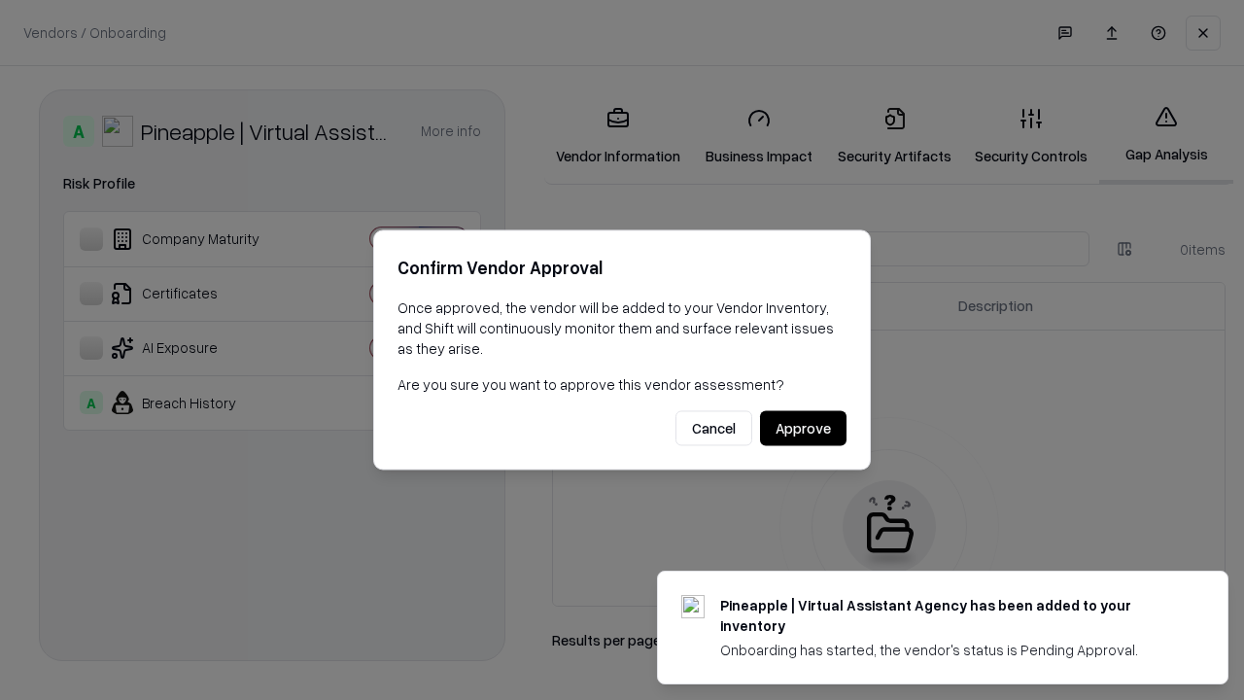
click at [804, 428] on button "Approve" at bounding box center [803, 428] width 86 height 35
